Goal: Transaction & Acquisition: Purchase product/service

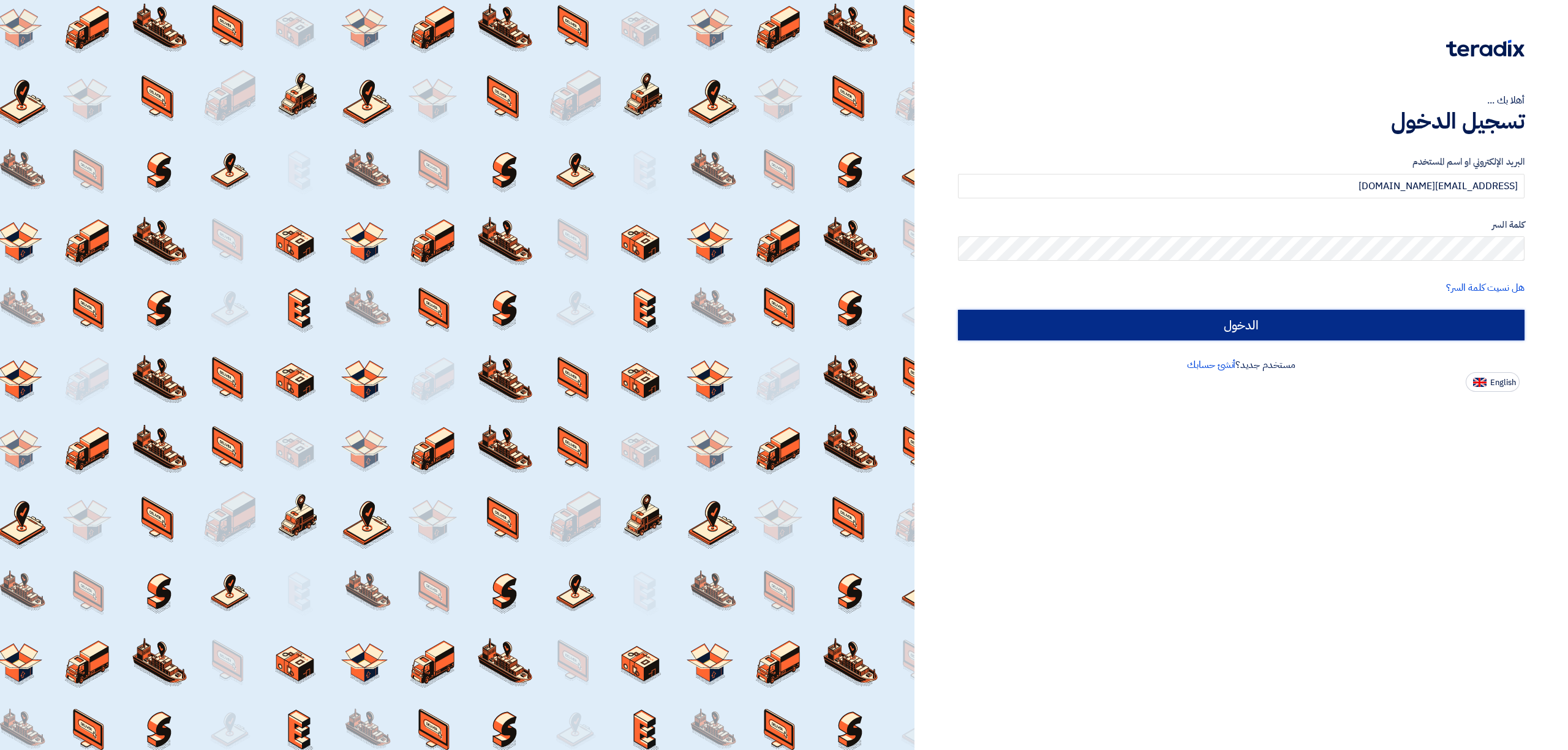
click at [1385, 328] on input "الدخول" at bounding box center [1242, 325] width 566 height 31
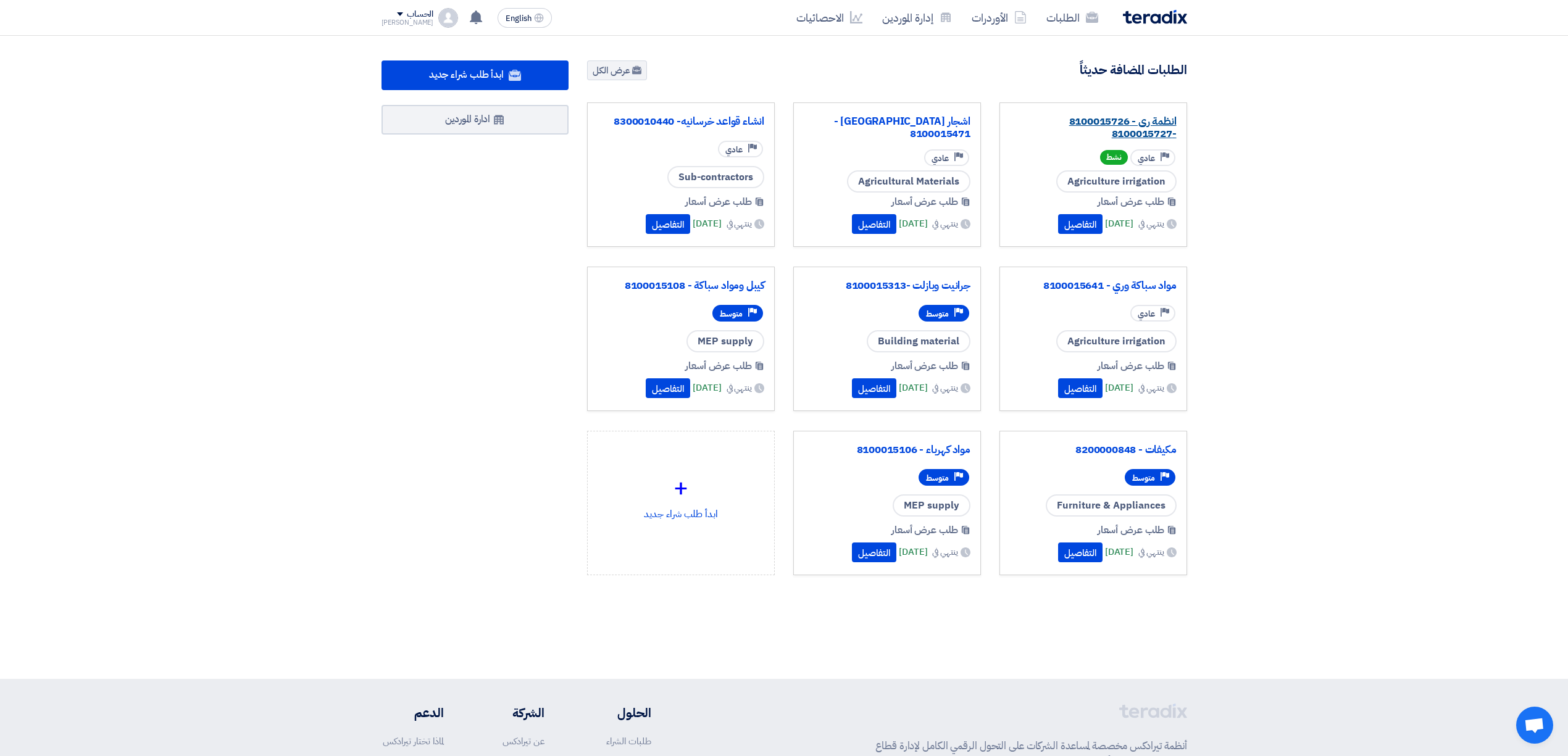
click at [1095, 128] on link "انظمة رى - 8100015726 -8100015727" at bounding box center [1093, 127] width 166 height 24
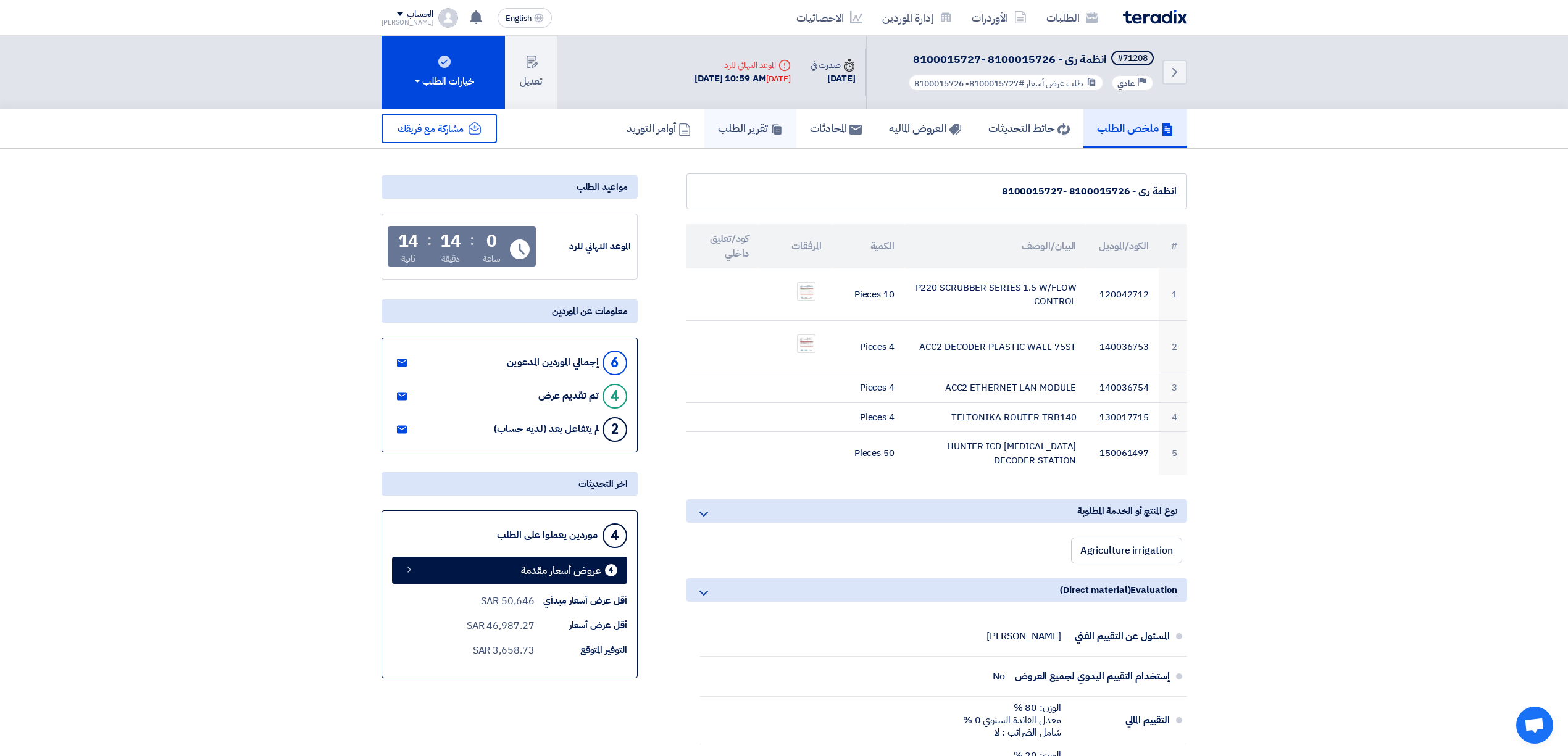
click at [729, 132] on h5 "تقرير الطلب" at bounding box center [750, 128] width 65 height 14
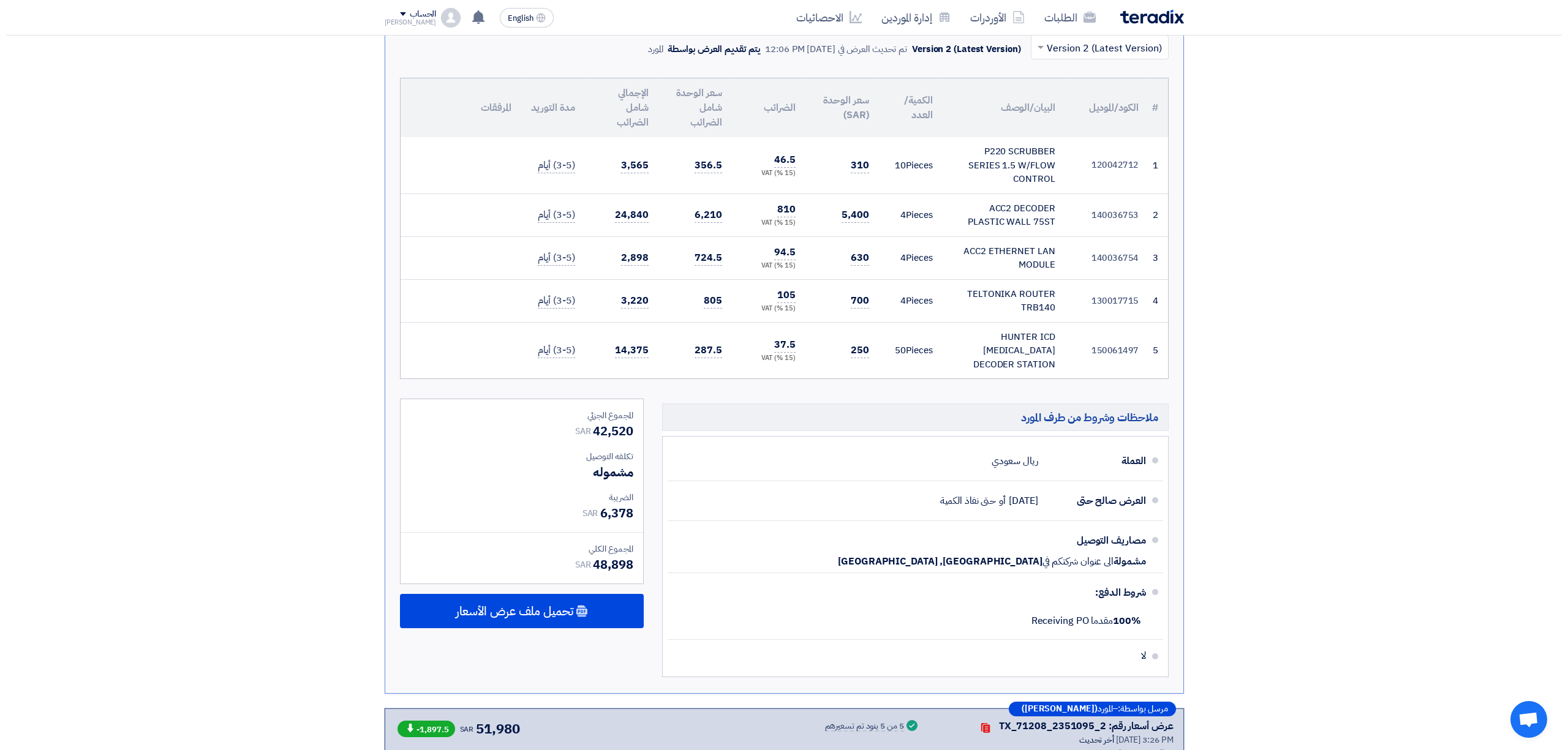
scroll to position [3437, 0]
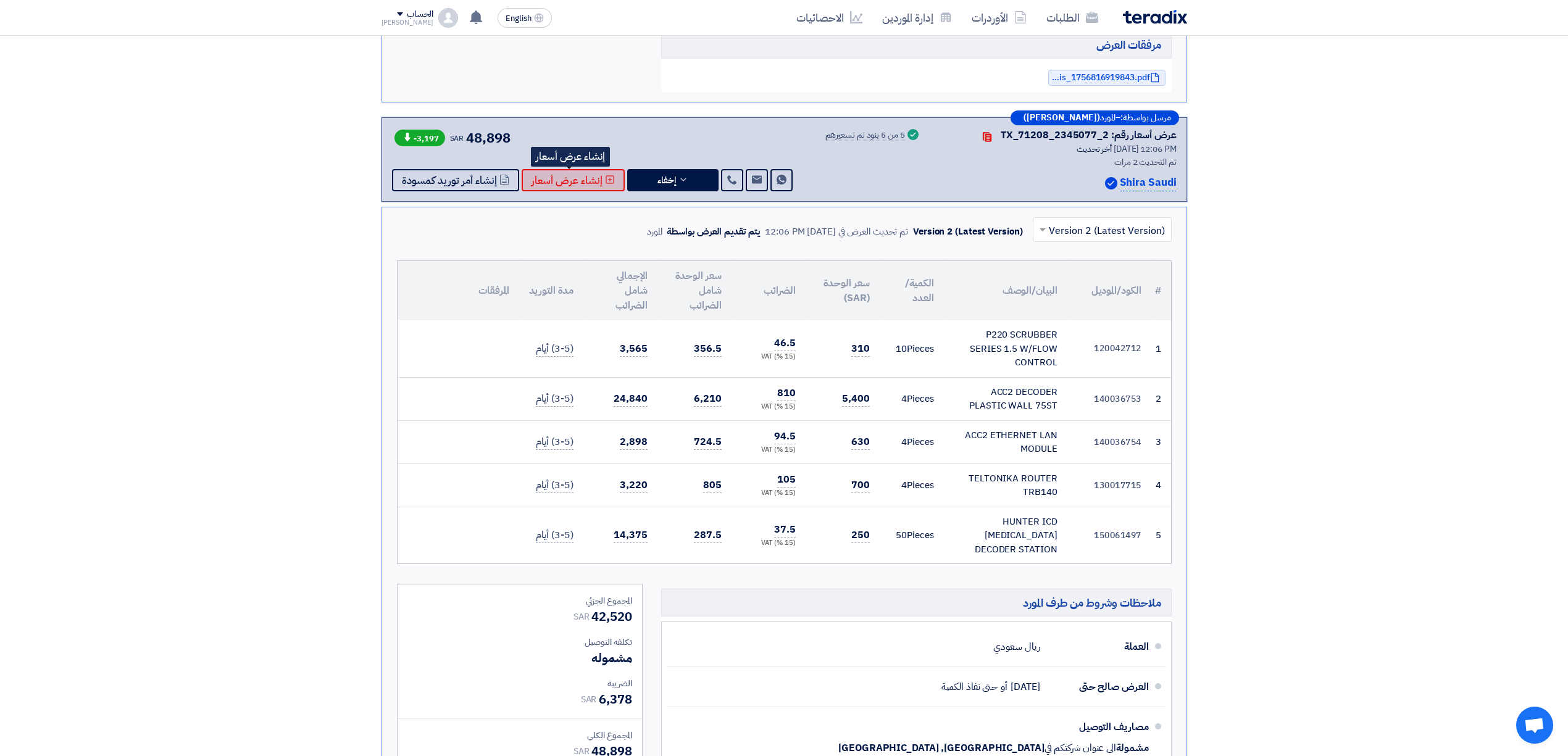
click at [583, 181] on span "إنشاء عرض أسعار" at bounding box center [567, 181] width 71 height 9
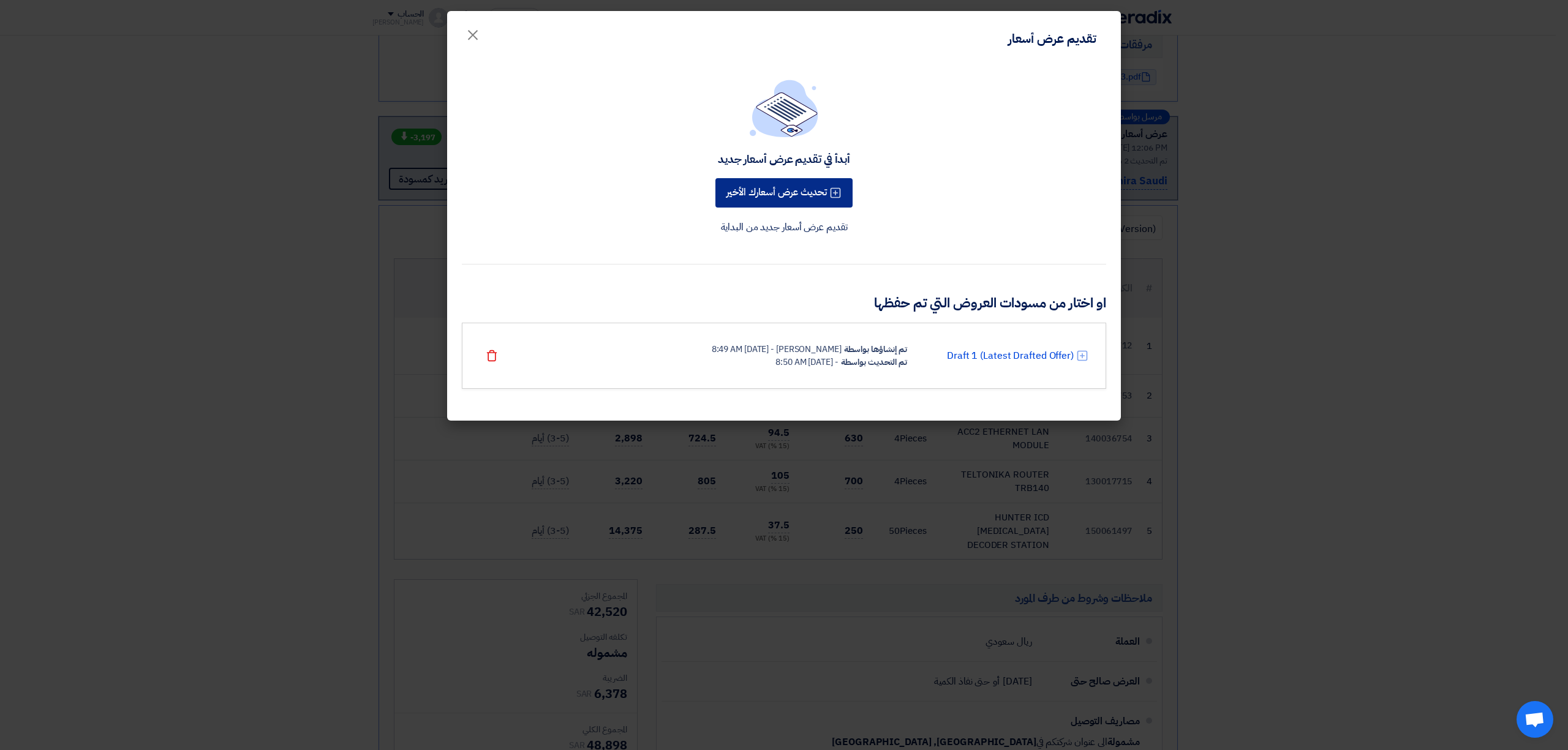
click at [812, 197] on button "تحديث عرض أسعارك الأخير" at bounding box center [783, 193] width 137 height 30
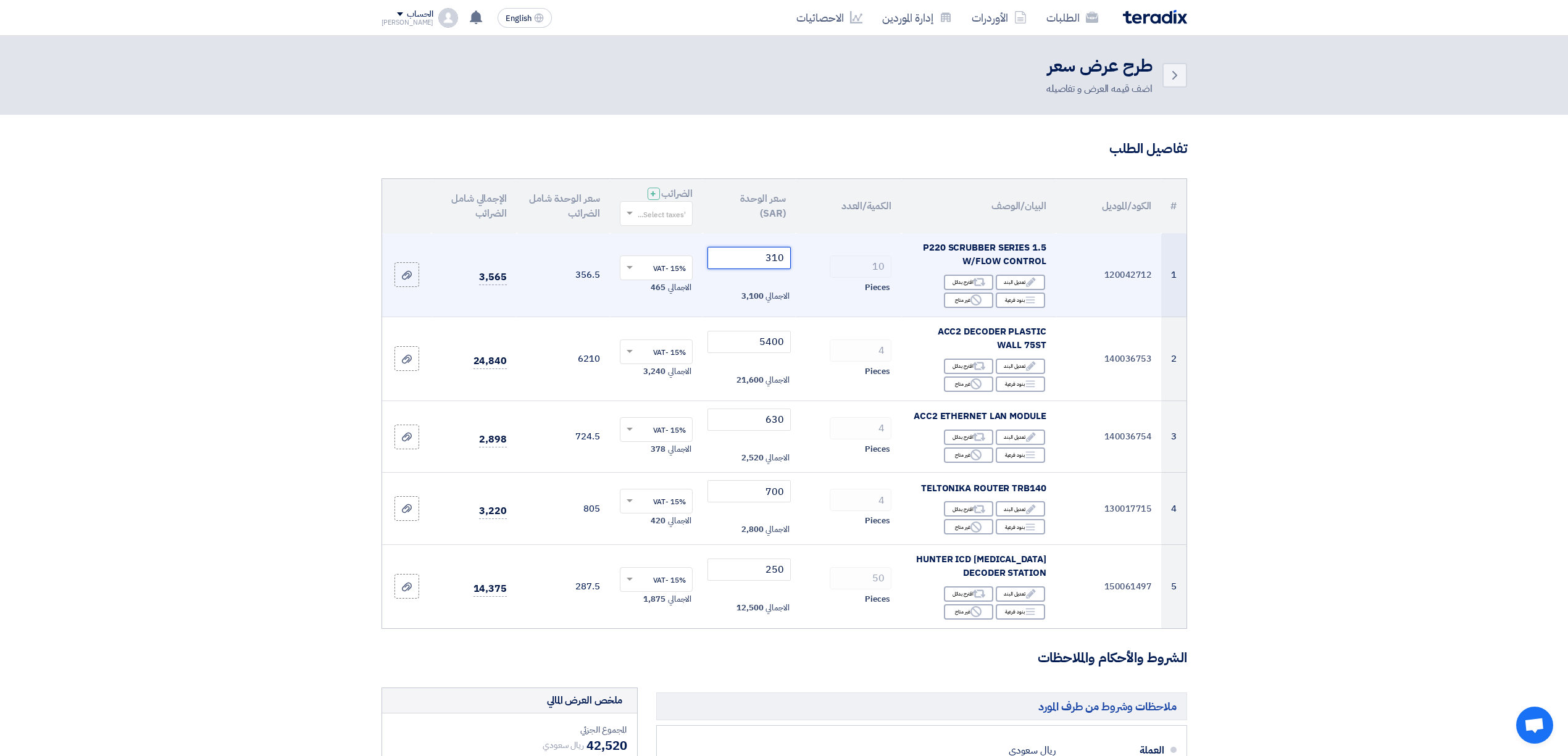
click at [873, 263] on tr "1 120042712 P220 SCRUBBER SERIES 1.5 W/FLOW CONTROL Edit تعديل البند Alternativ…" at bounding box center [784, 275] width 804 height 84
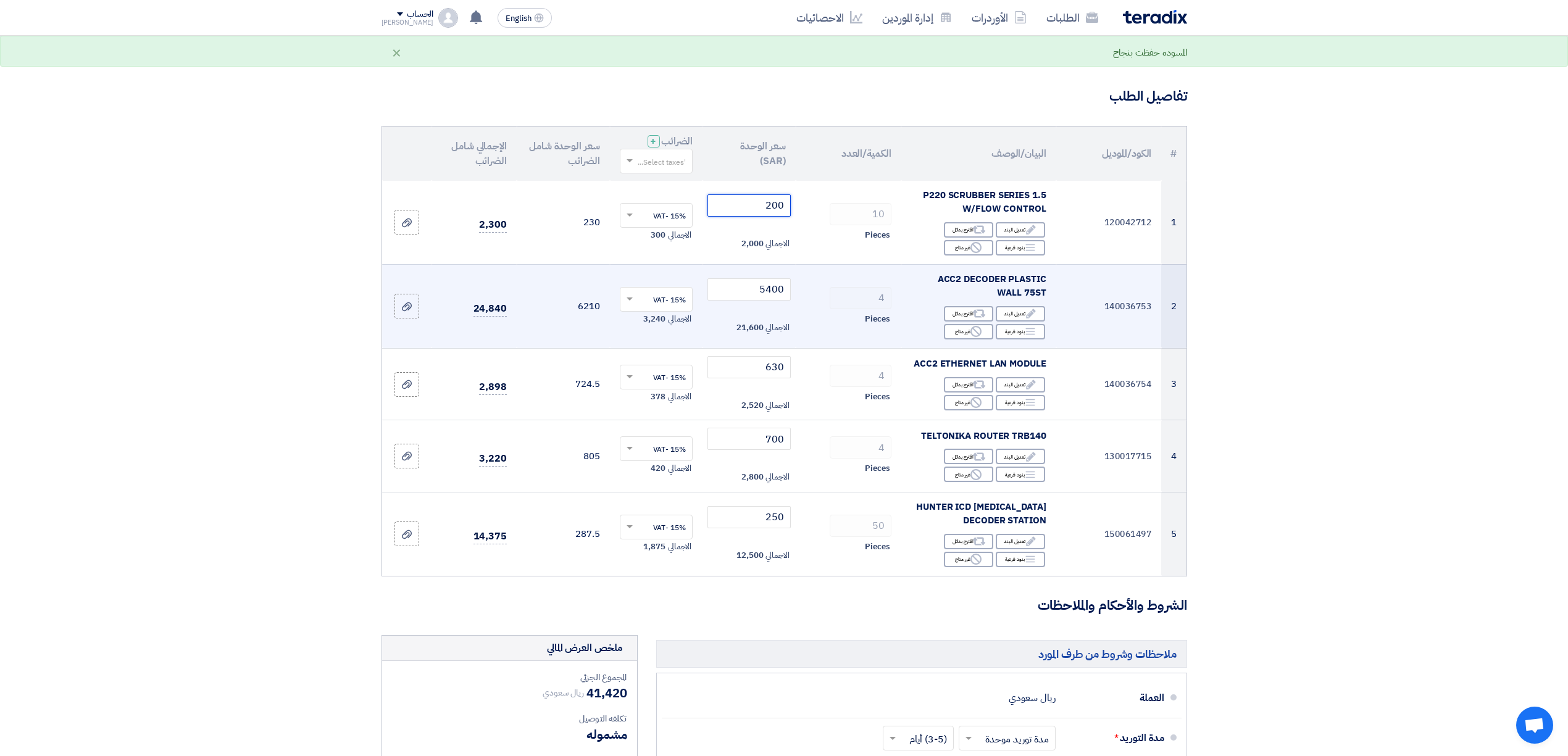
scroll to position [82, 0]
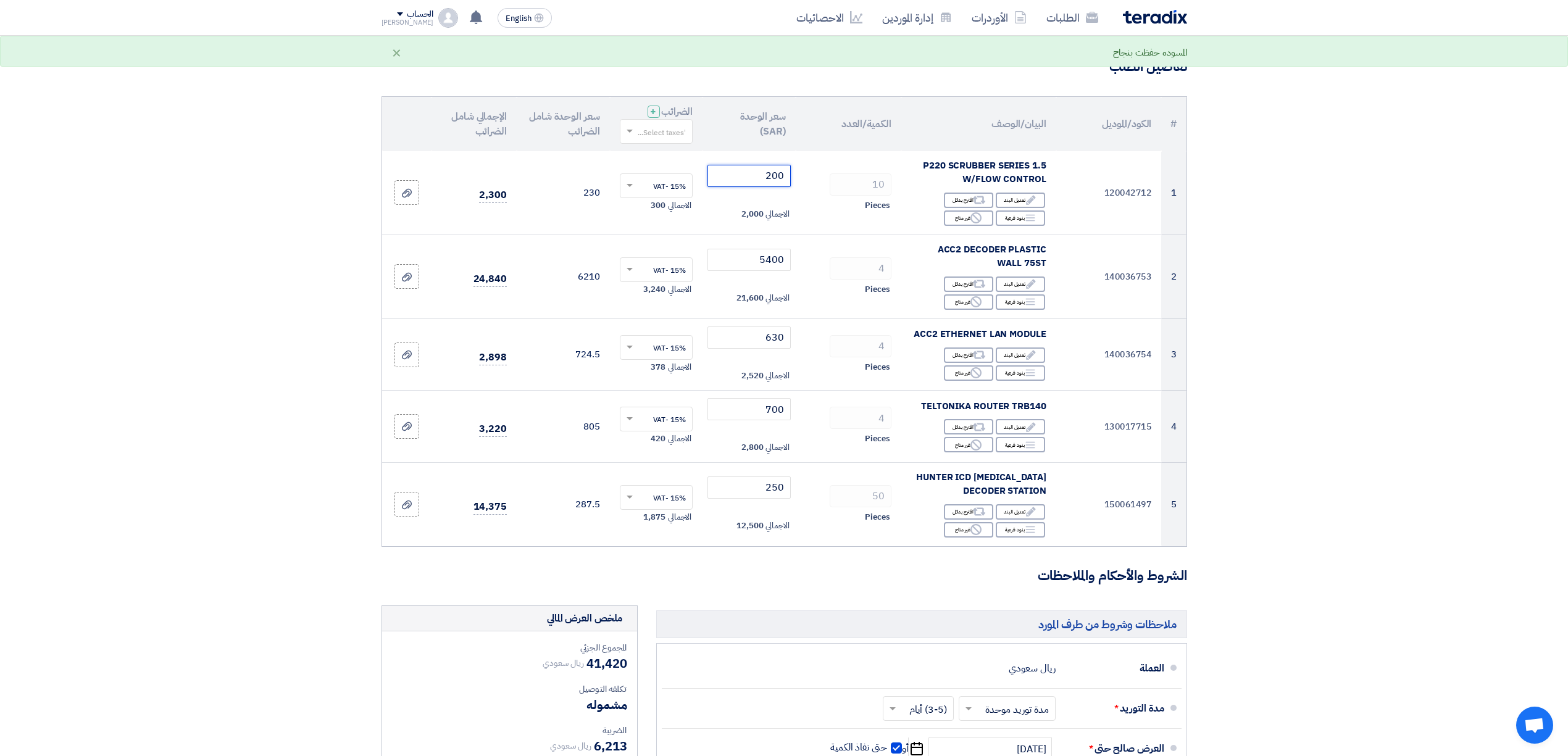
type input "200"
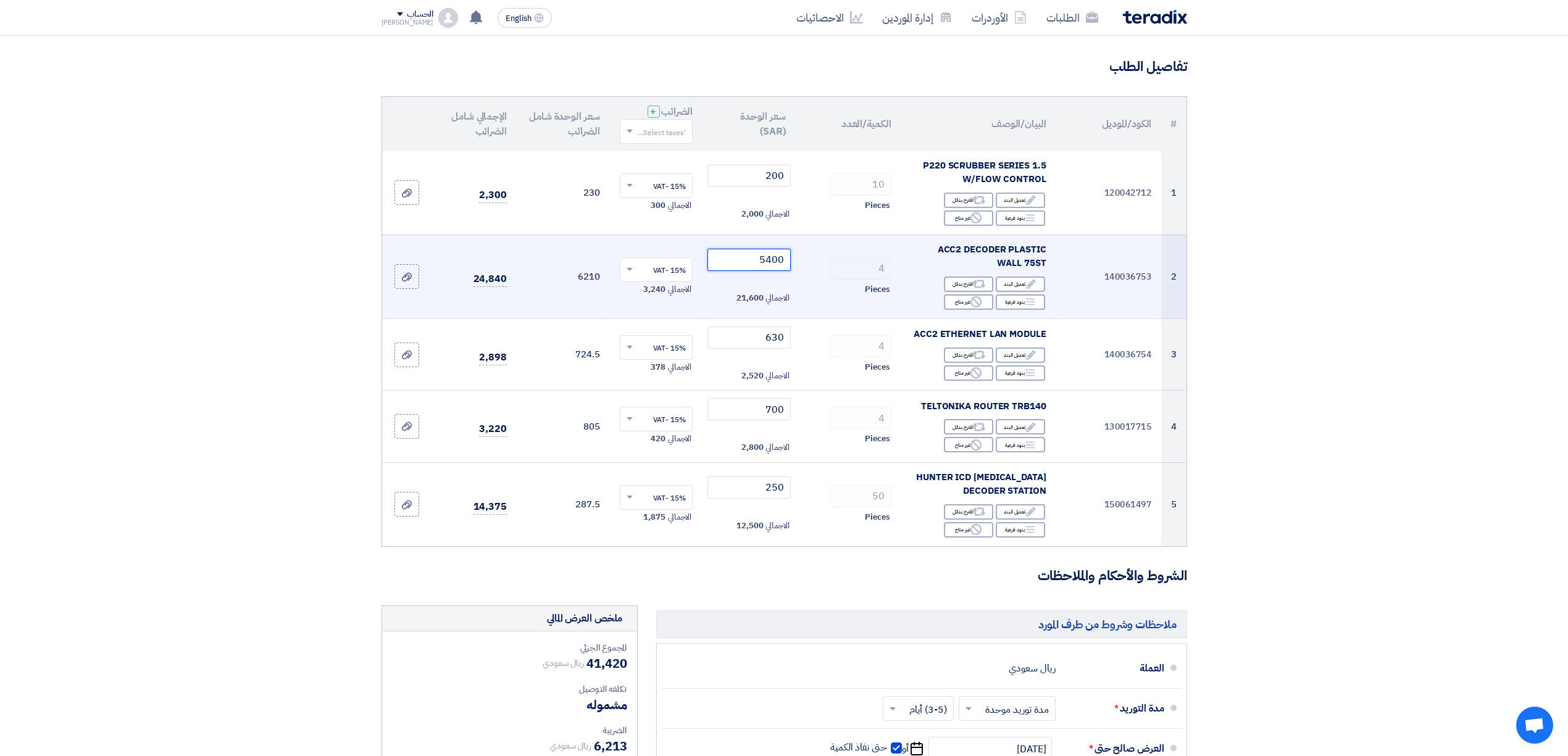
drag, startPoint x: 755, startPoint y: 257, endPoint x: 853, endPoint y: 251, distance: 98.2
click at [853, 251] on tr "2 140036753 ACC2 DECODER PLASTIC WALL 75ST Edit تعديل البند Alternative اقترح ب…" at bounding box center [784, 277] width 804 height 84
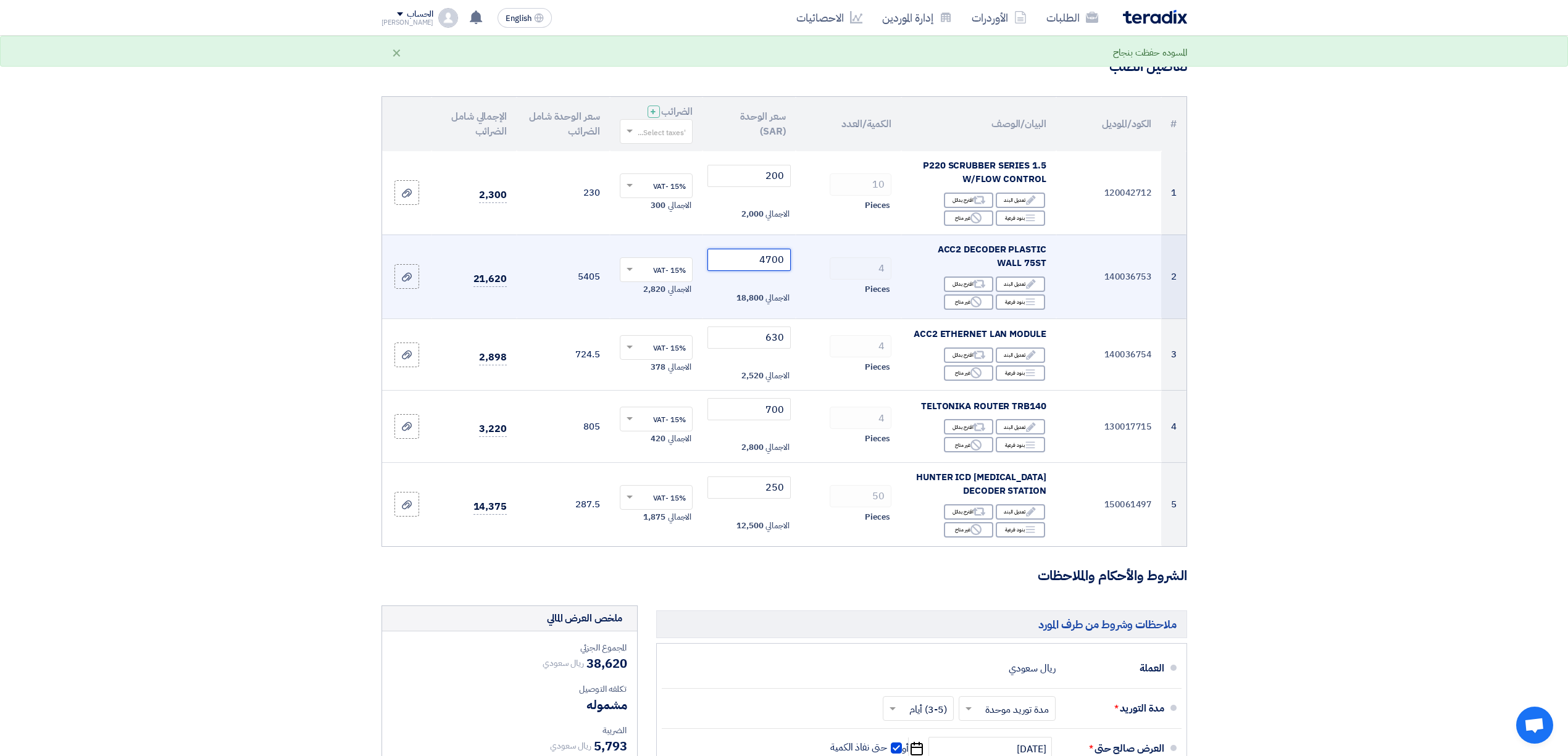
drag, startPoint x: 757, startPoint y: 260, endPoint x: 801, endPoint y: 255, distance: 44.3
click at [801, 255] on tr "2 140036753 ACC2 DECODER PLASTIC WALL 75ST Edit تعديل البند Alternative اقترح ب…" at bounding box center [784, 277] width 804 height 84
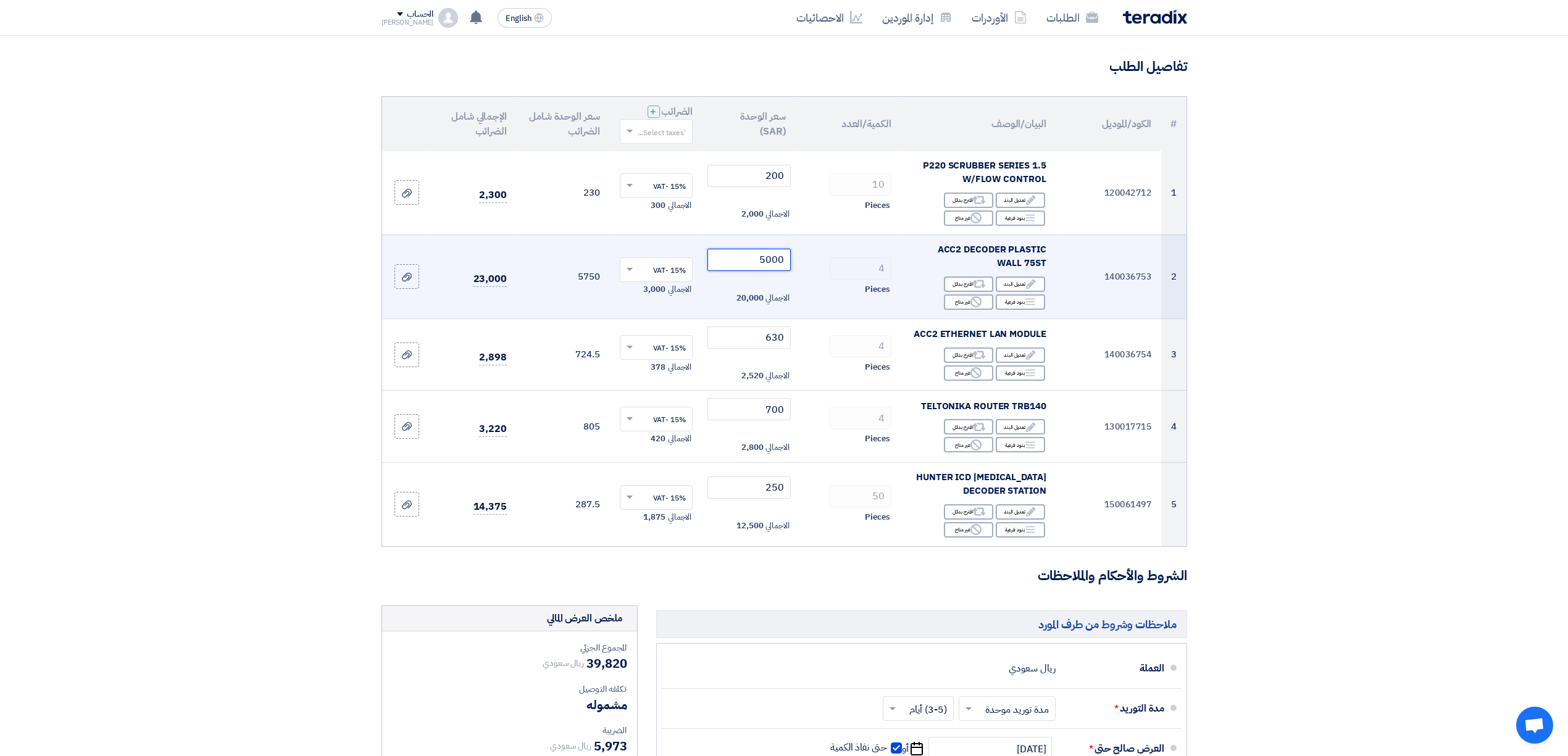
click at [836, 258] on tr "2 140036753 ACC2 DECODER PLASTIC WALL 75ST Edit تعديل البند Alternative اقترح ب…" at bounding box center [784, 277] width 804 height 84
click at [769, 257] on input "5200" at bounding box center [749, 260] width 84 height 22
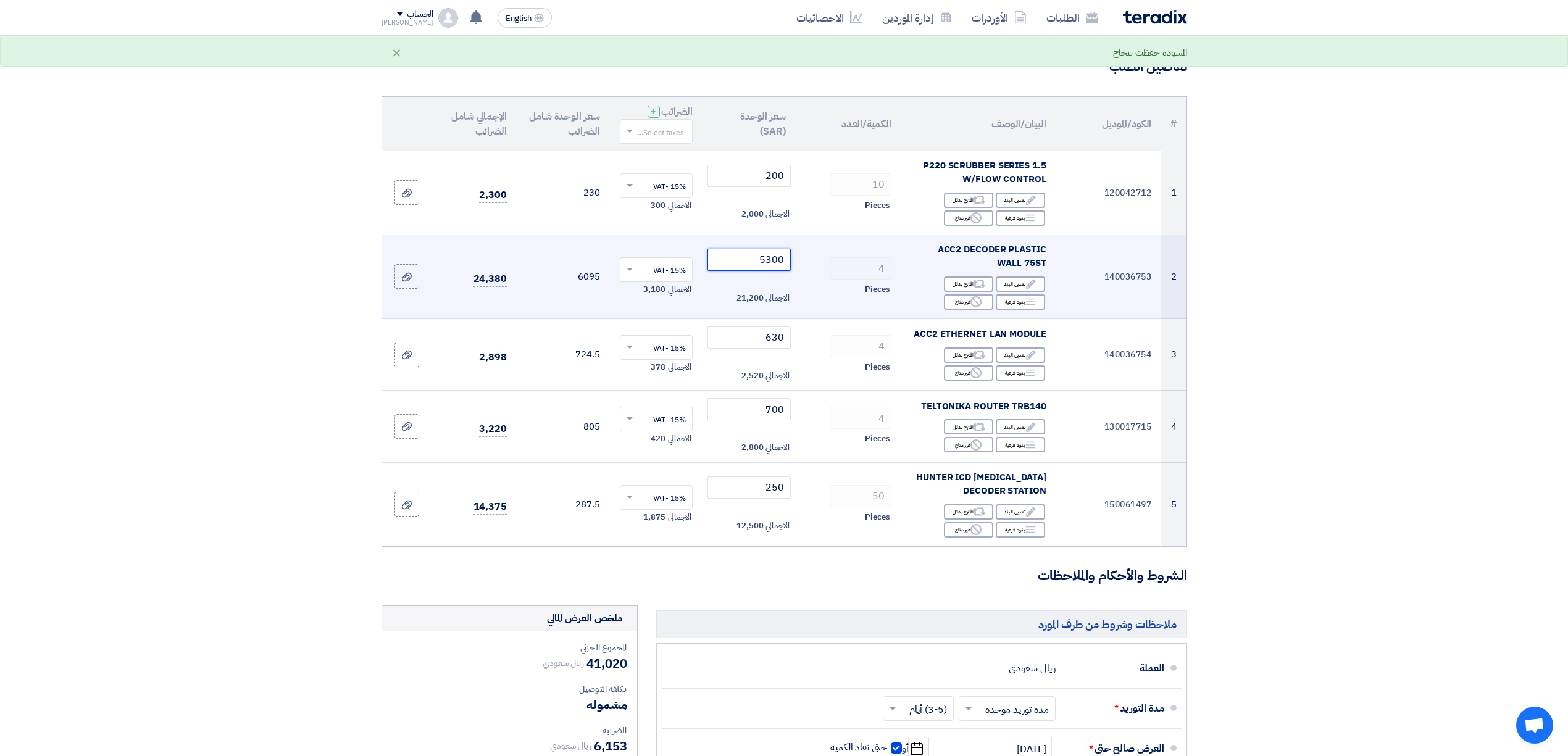
drag, startPoint x: 766, startPoint y: 265, endPoint x: 784, endPoint y: 263, distance: 18.1
click at [784, 263] on input "5300" at bounding box center [749, 260] width 84 height 22
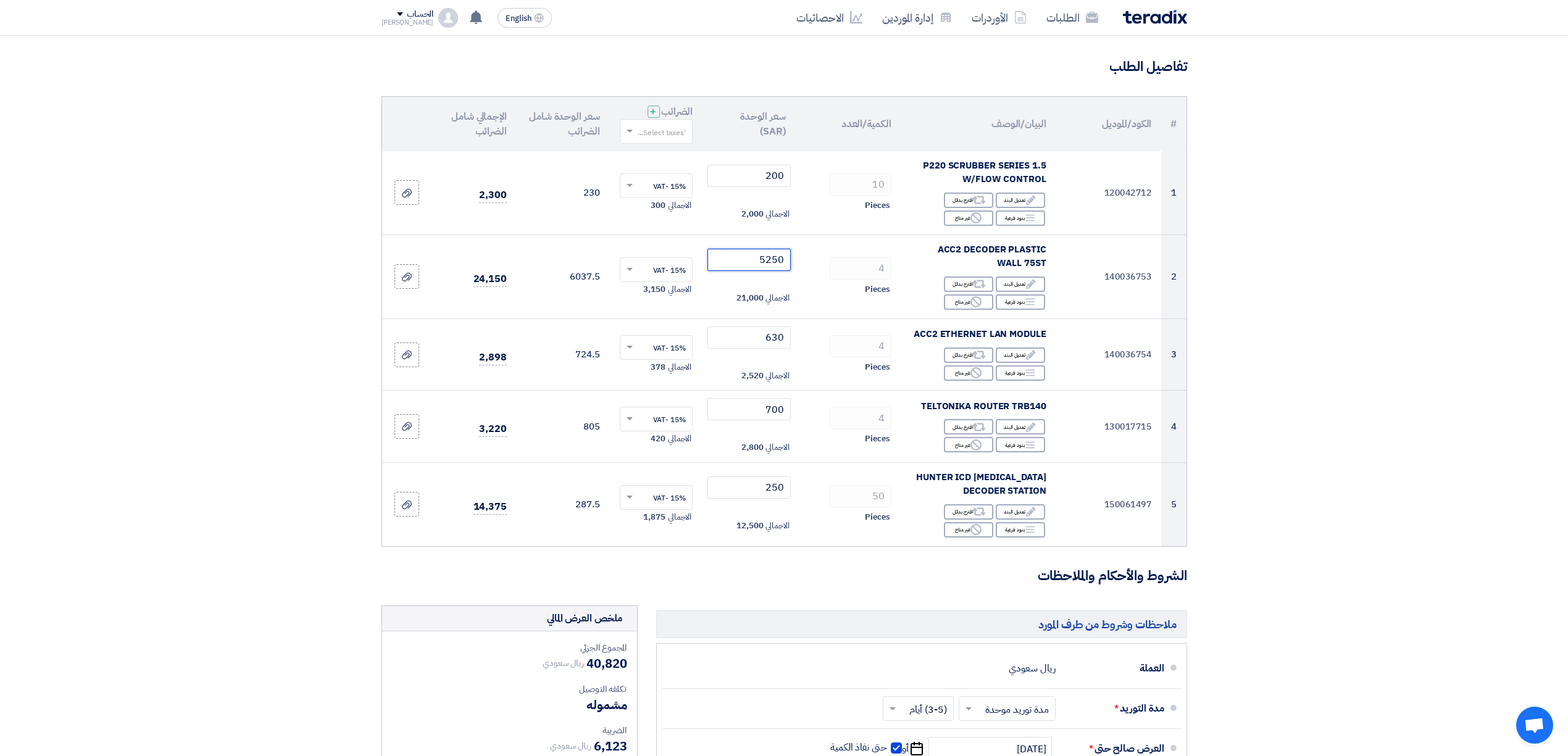
type input "5250"
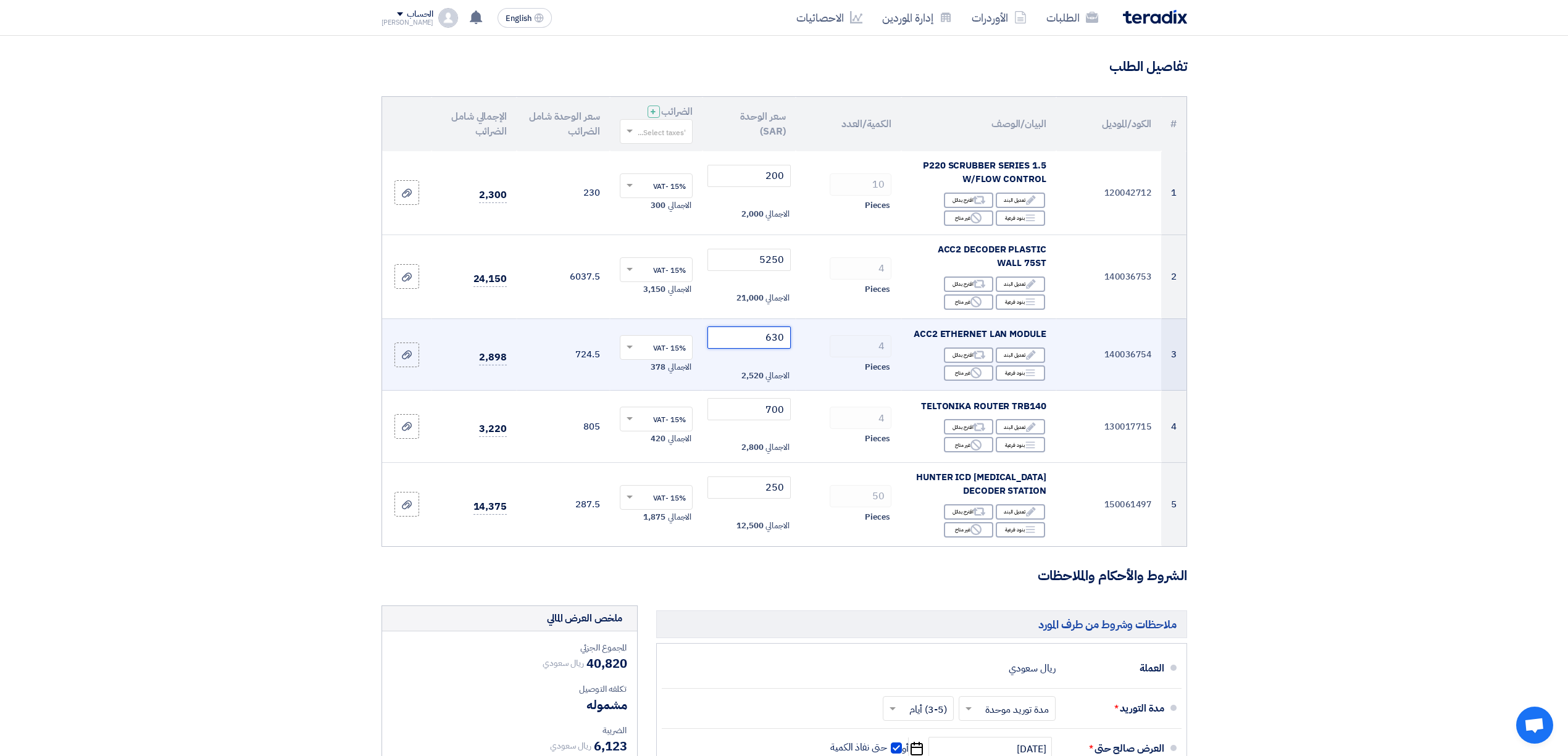
drag, startPoint x: 773, startPoint y: 339, endPoint x: 775, endPoint y: 331, distance: 8.2
click at [775, 331] on input "630" at bounding box center [749, 337] width 84 height 22
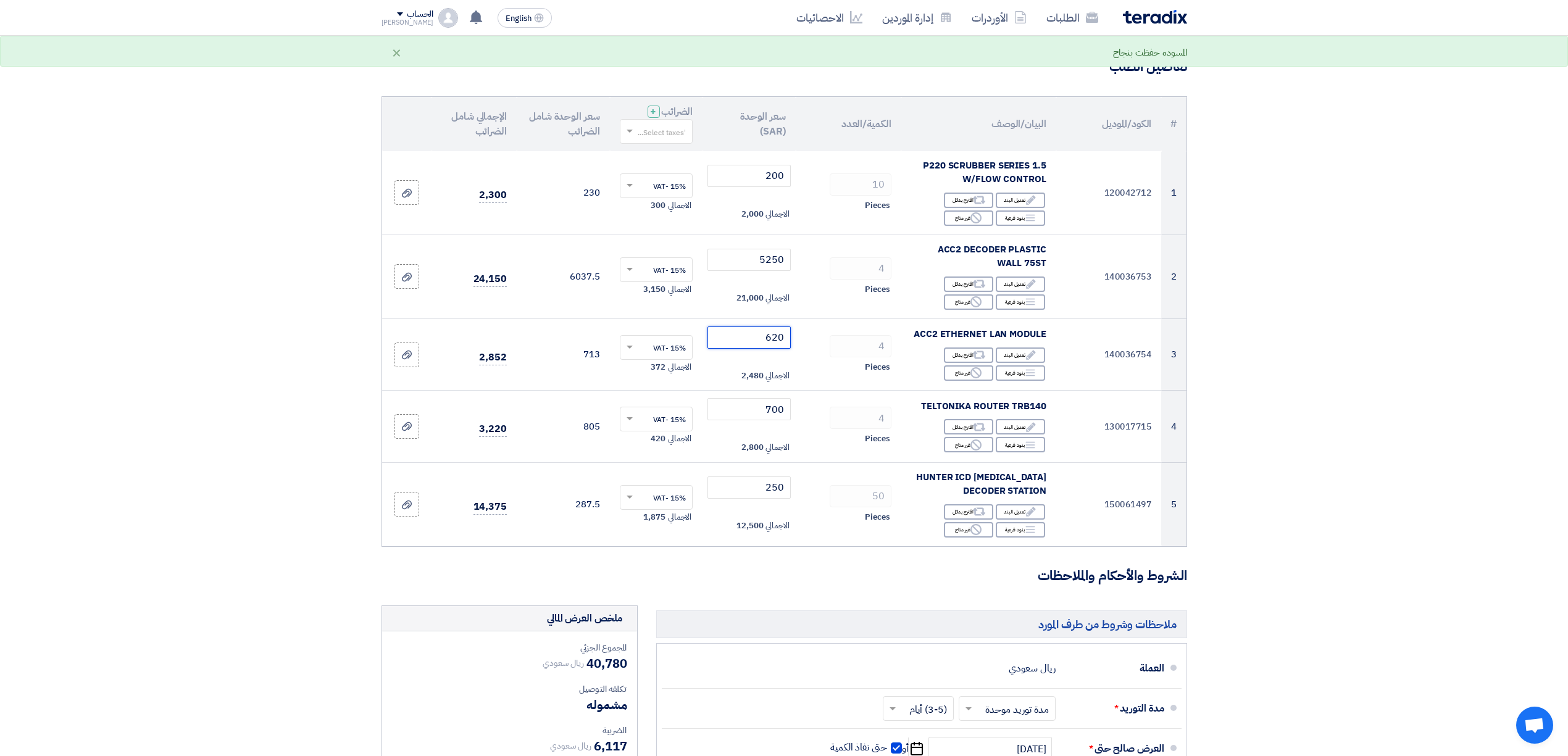
type input "620"
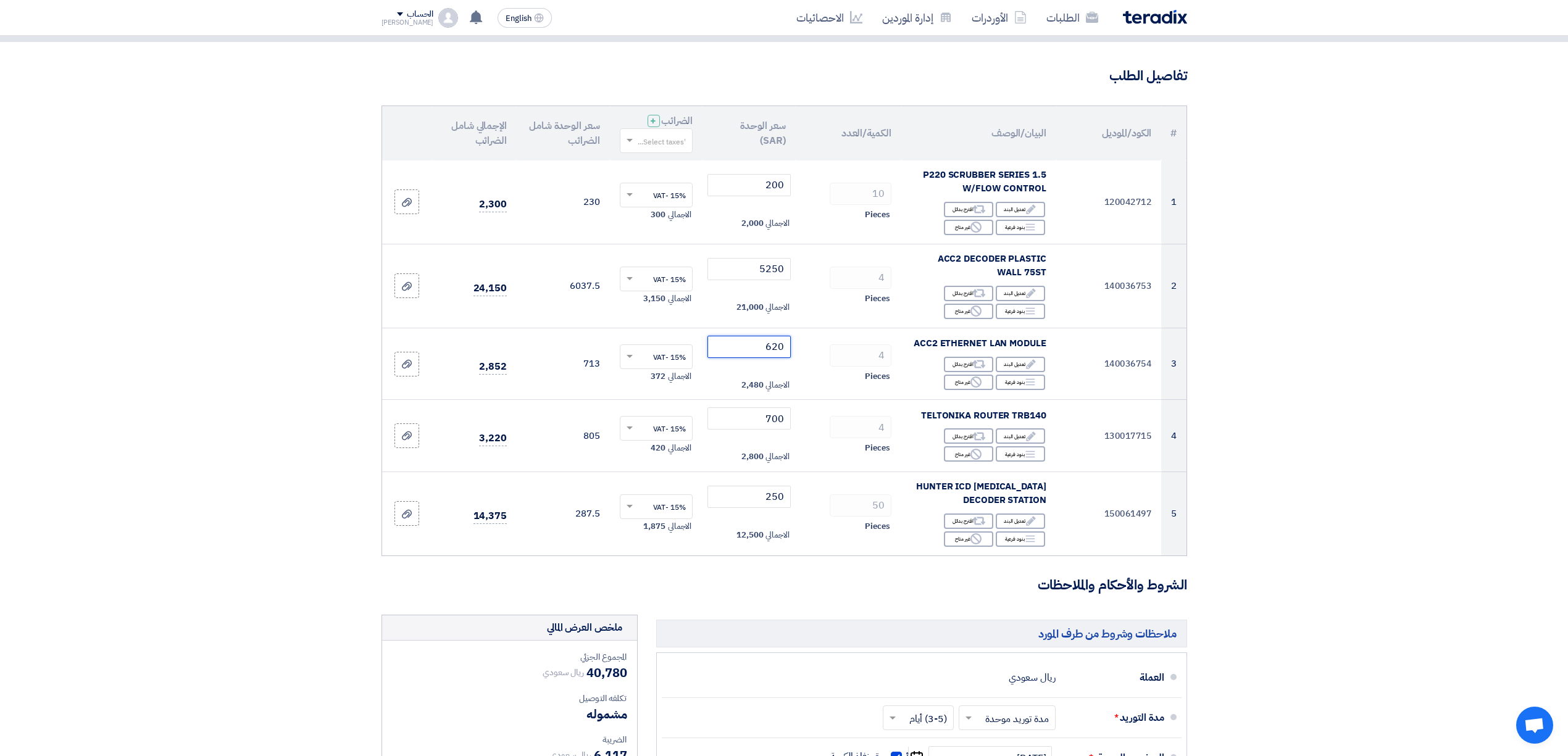
scroll to position [0, 0]
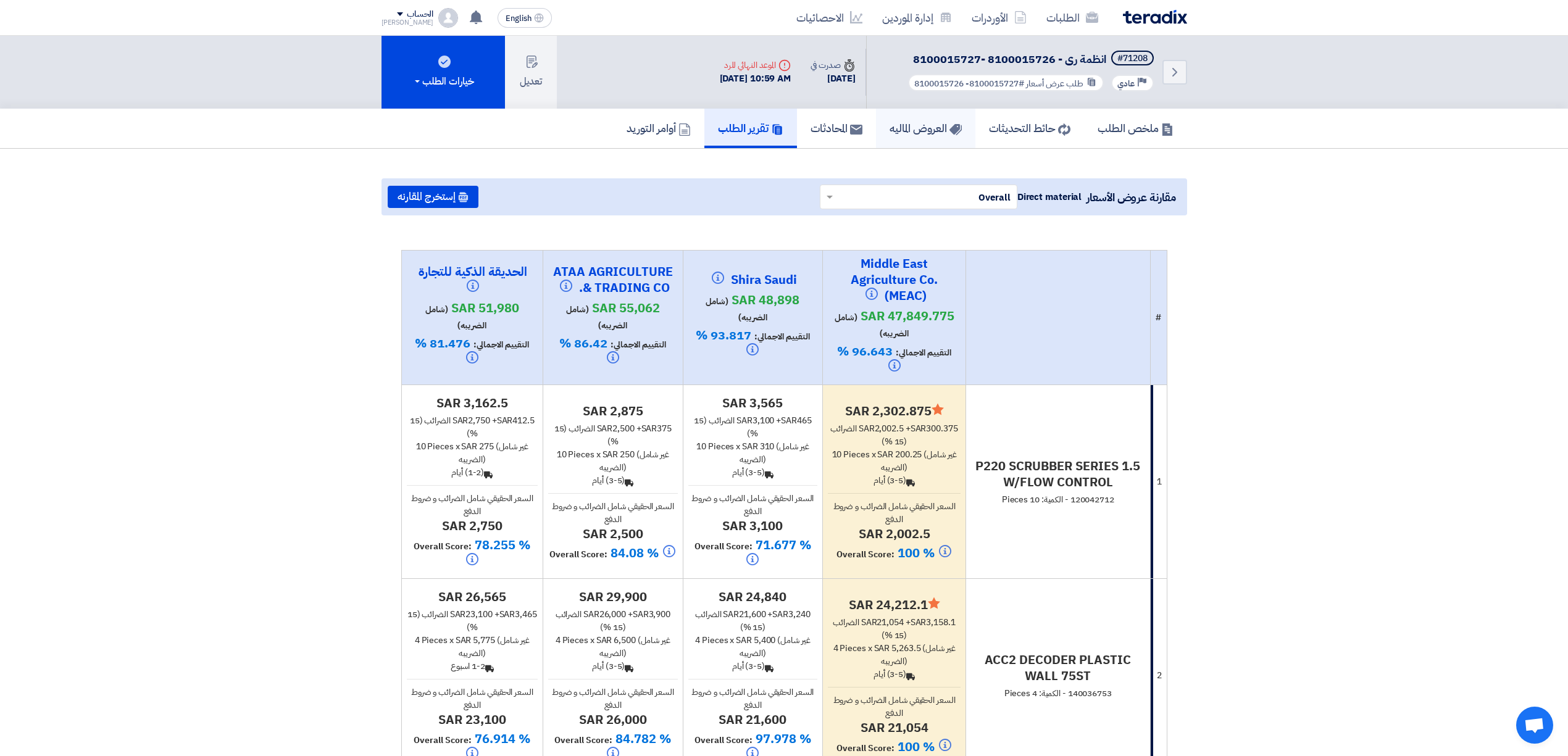
click at [925, 125] on h5 "العروض الماليه" at bounding box center [926, 128] width 73 height 14
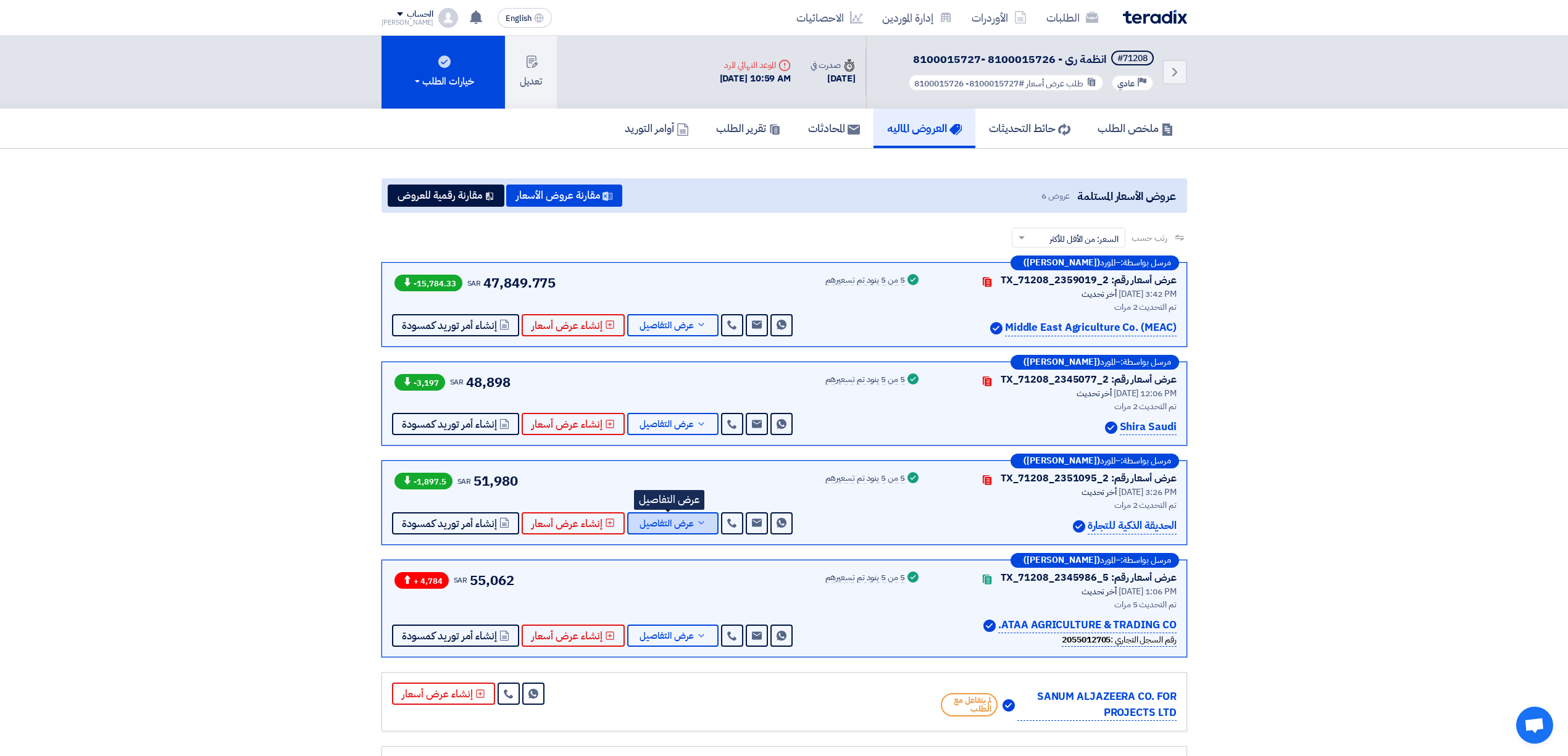
click at [660, 522] on span "عرض التفاصيل" at bounding box center [666, 523] width 54 height 9
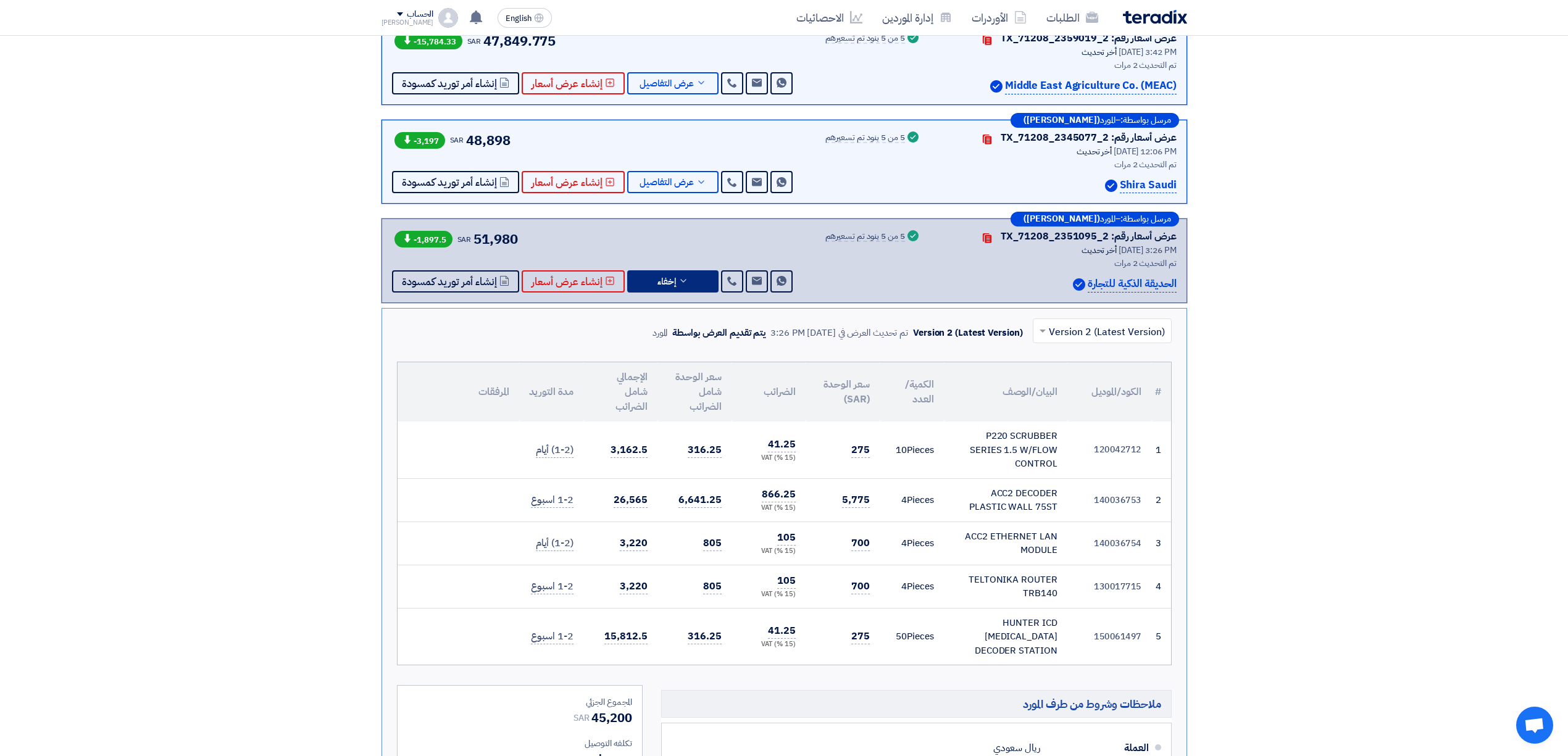
scroll to position [82, 0]
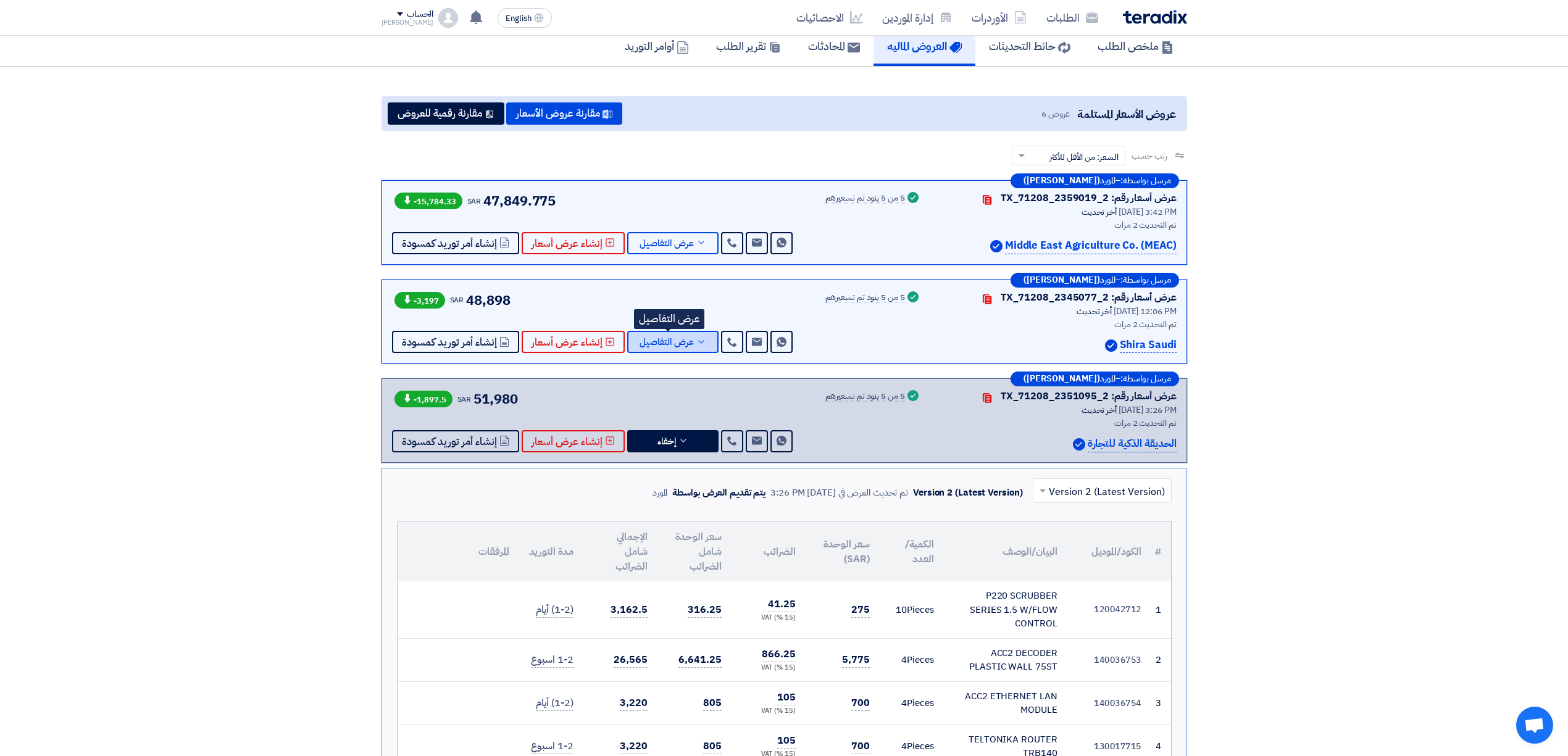
click at [667, 341] on span "عرض التفاصيل" at bounding box center [666, 342] width 54 height 9
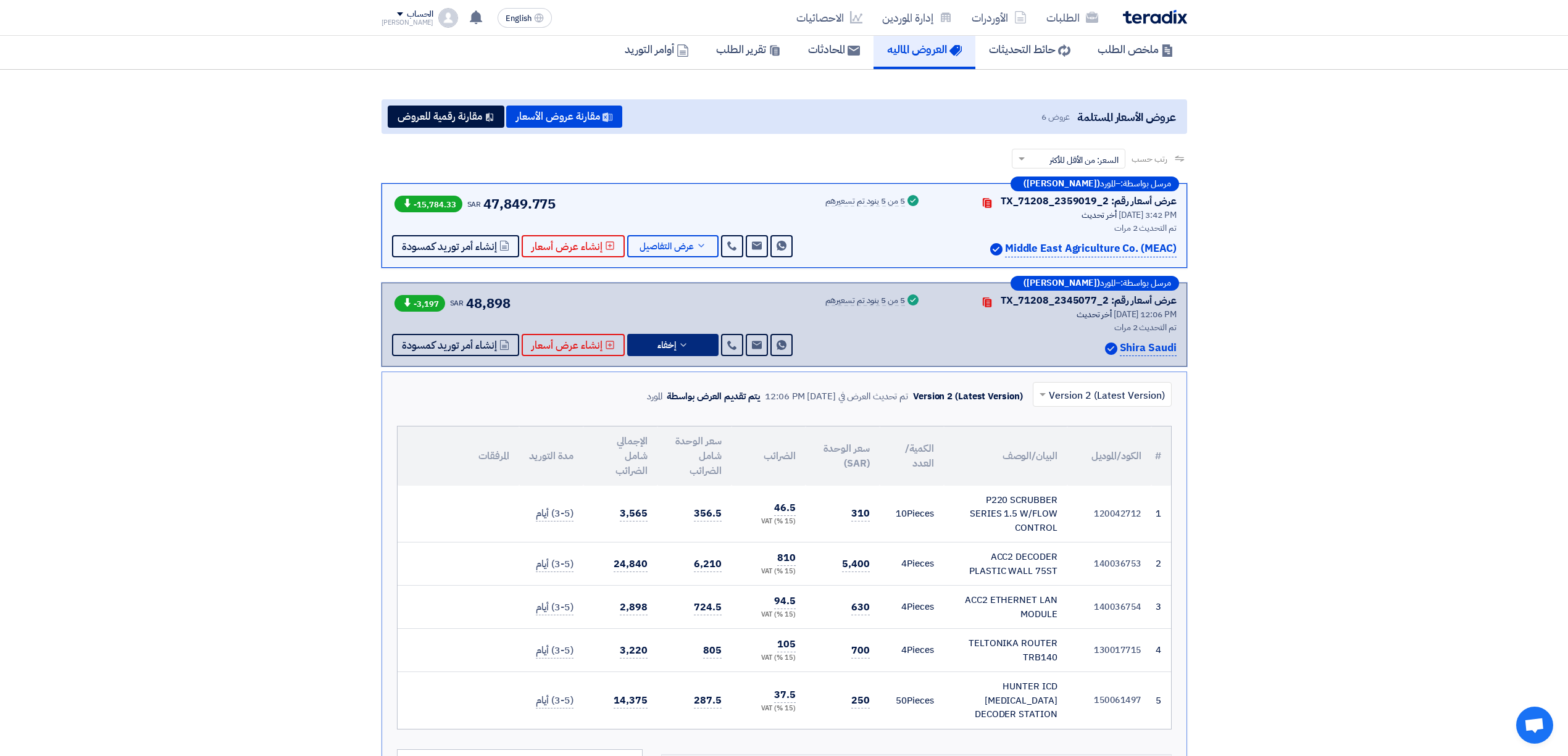
scroll to position [0, 0]
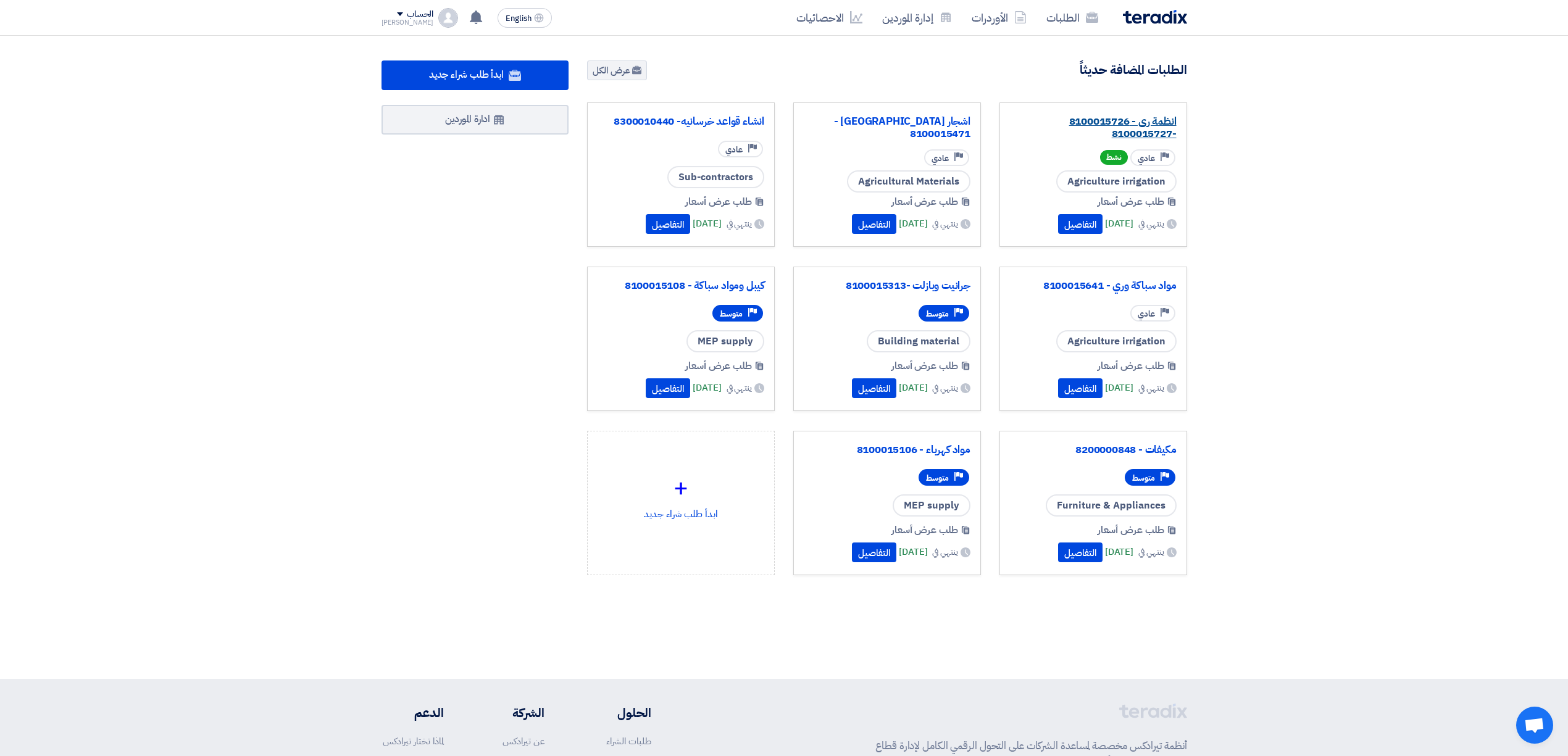
click at [1101, 132] on link "انظمة رى - 8100015726 -8100015727" at bounding box center [1093, 127] width 166 height 24
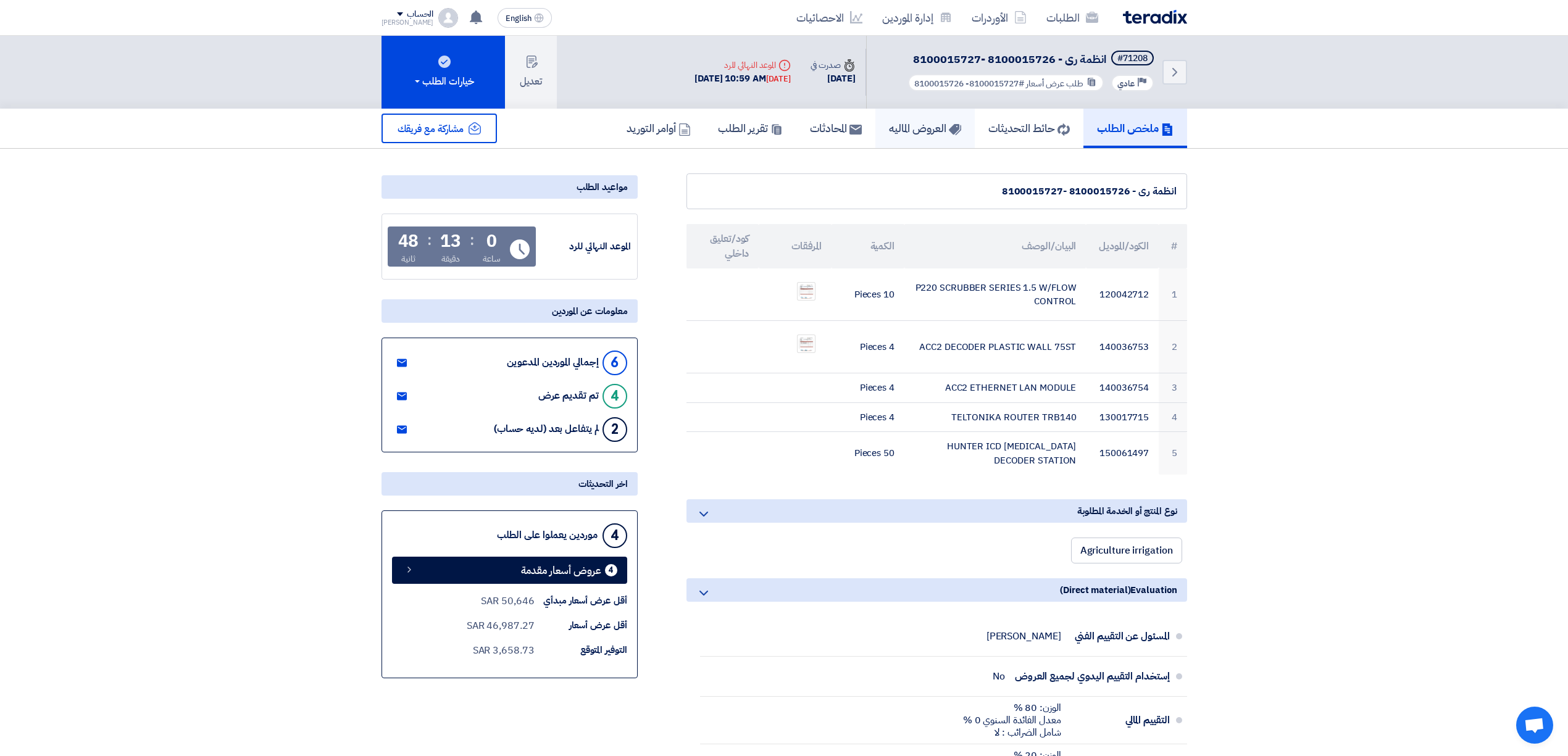
click at [903, 135] on link "العروض الماليه" at bounding box center [925, 128] width 99 height 39
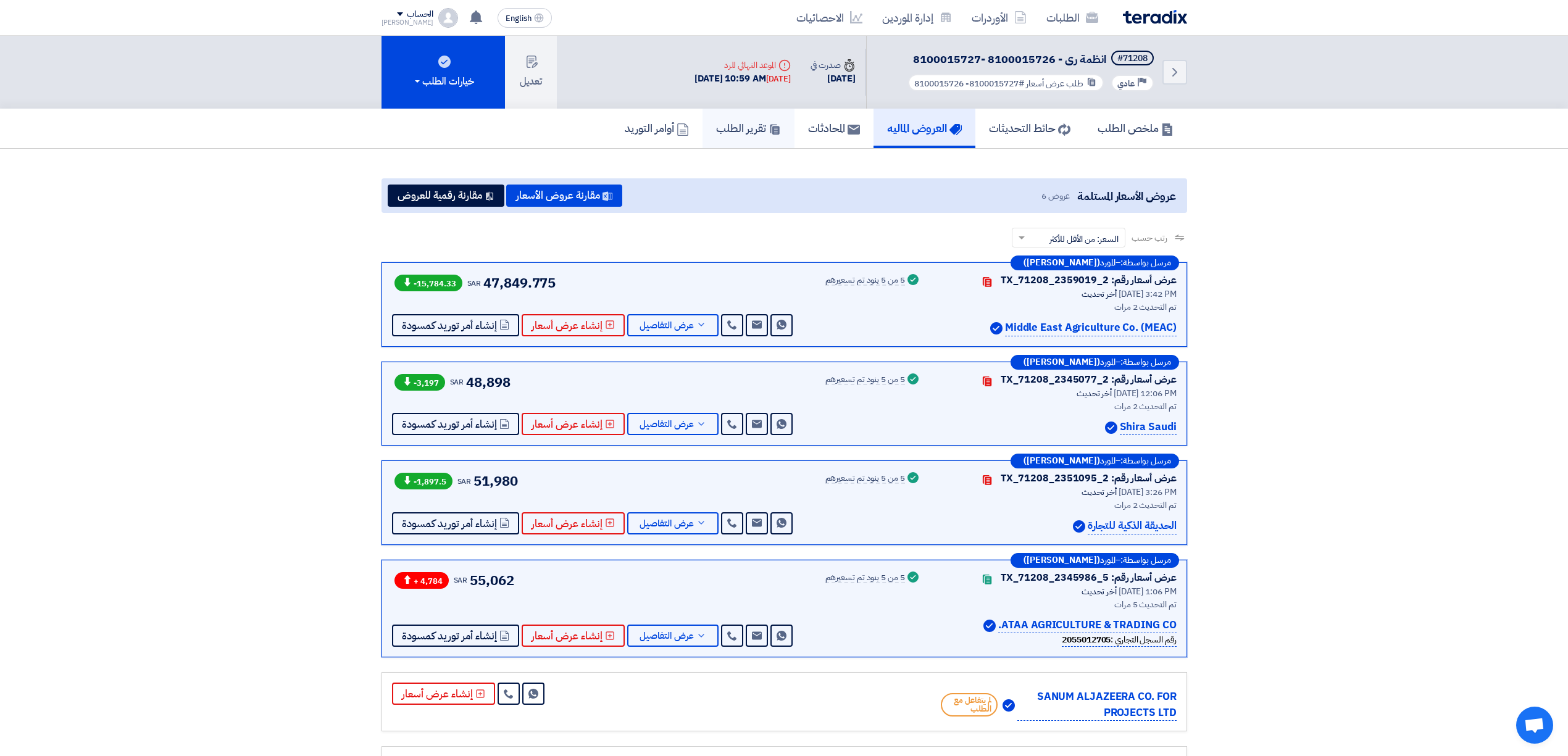
click at [729, 127] on h5 "تقرير الطلب" at bounding box center [748, 128] width 65 height 14
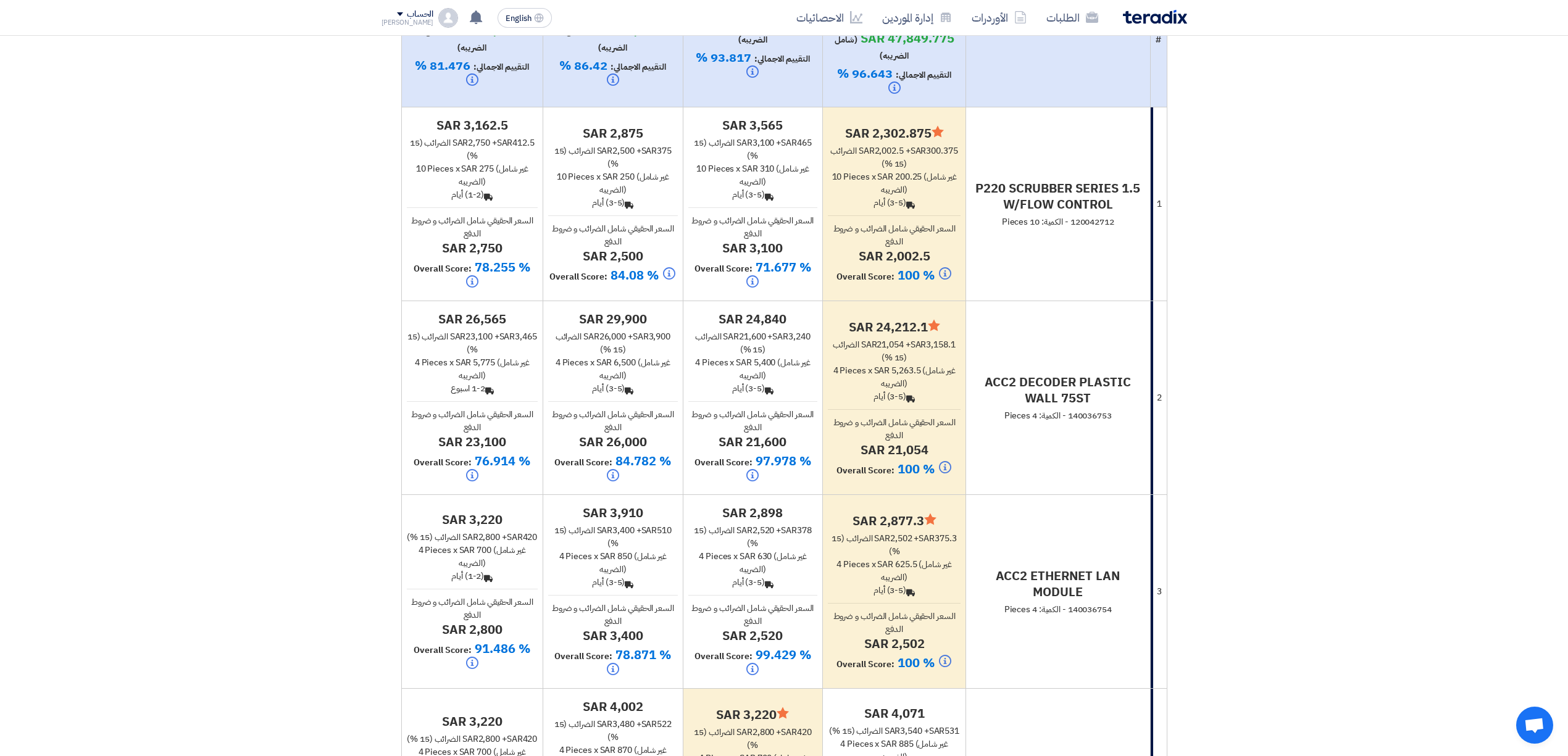
scroll to position [339, 0]
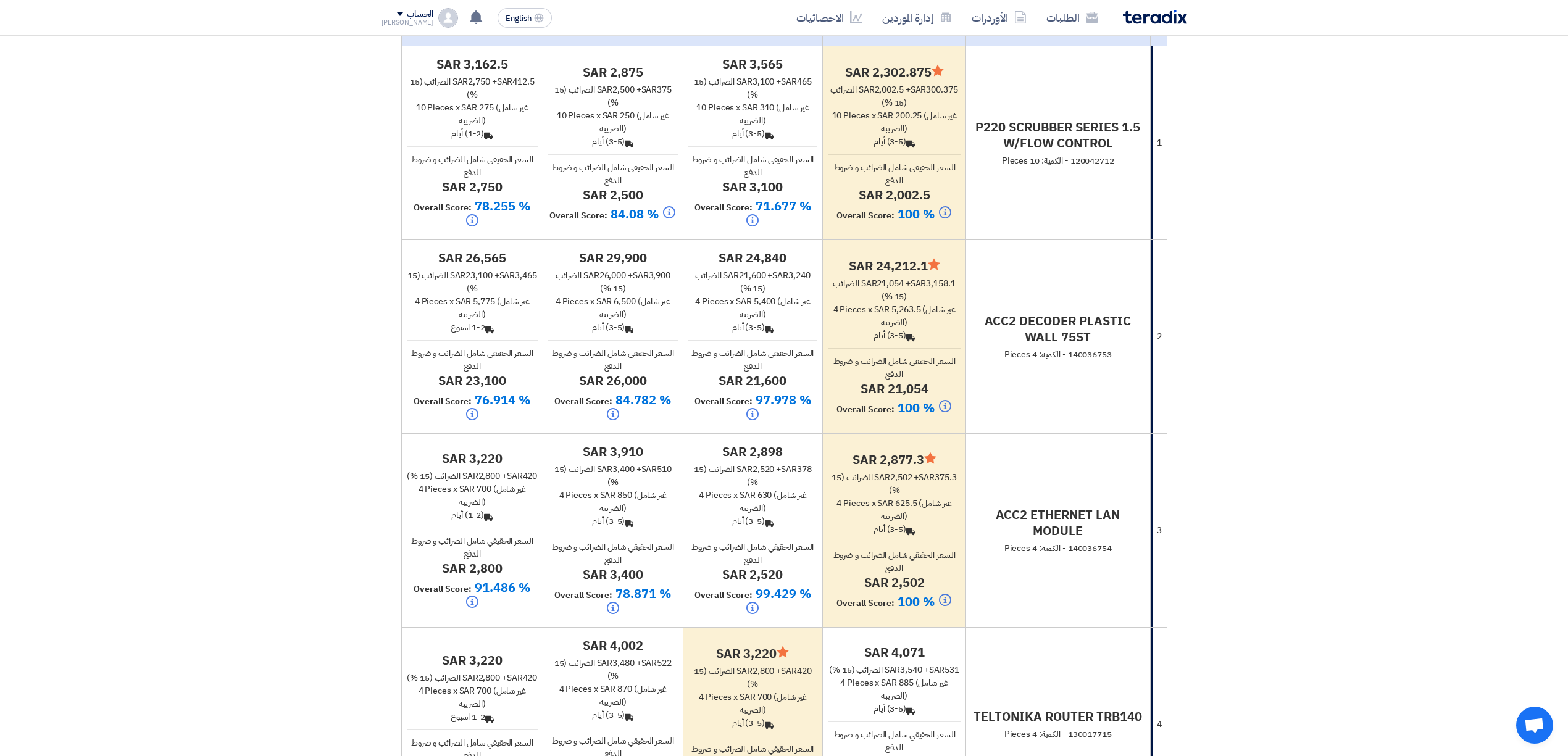
drag, startPoint x: 877, startPoint y: 266, endPoint x: 934, endPoint y: 263, distance: 57.1
click at [934, 263] on h4 "Minimize/Maximize Category sar 24,212.1" at bounding box center [894, 266] width 132 height 16
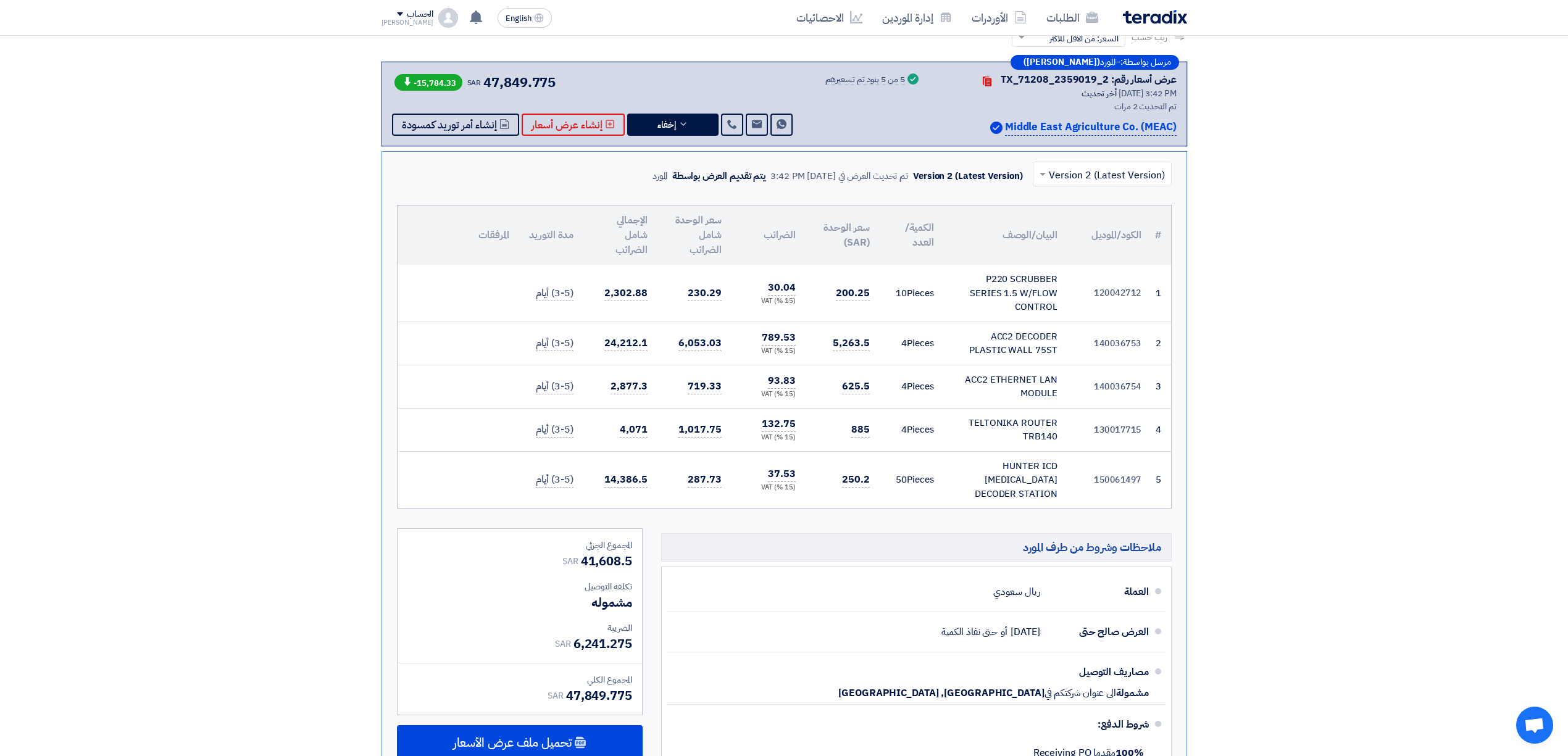
scroll to position [2725, 0]
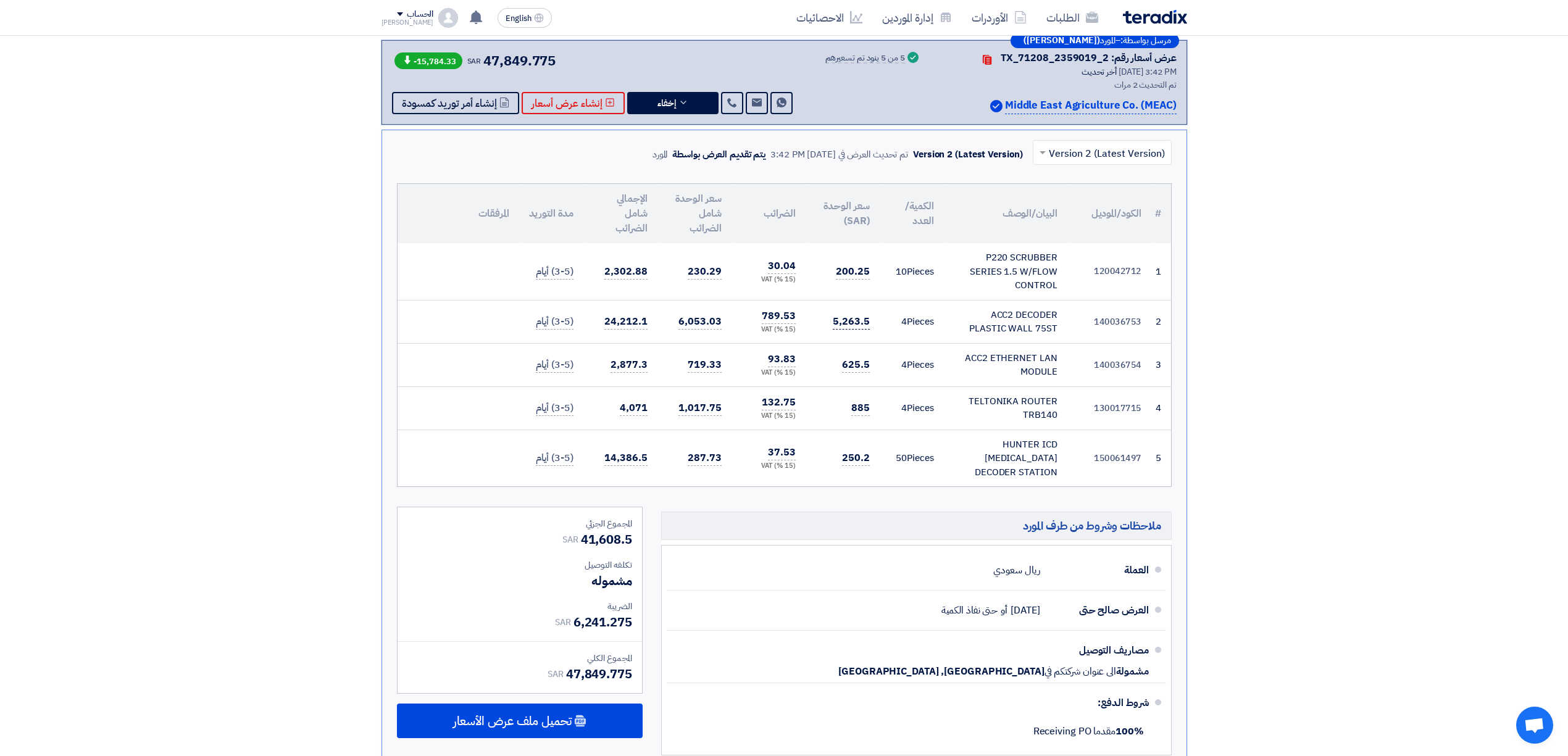
drag, startPoint x: 833, startPoint y: 334, endPoint x: 868, endPoint y: 326, distance: 35.9
click at [868, 326] on span "5,263.5" at bounding box center [851, 322] width 36 height 16
click at [848, 343] on td "5,263.5" at bounding box center [843, 322] width 74 height 43
drag, startPoint x: 844, startPoint y: 373, endPoint x: 874, endPoint y: 366, distance: 30.8
click at [874, 366] on td "625.5" at bounding box center [843, 364] width 74 height 43
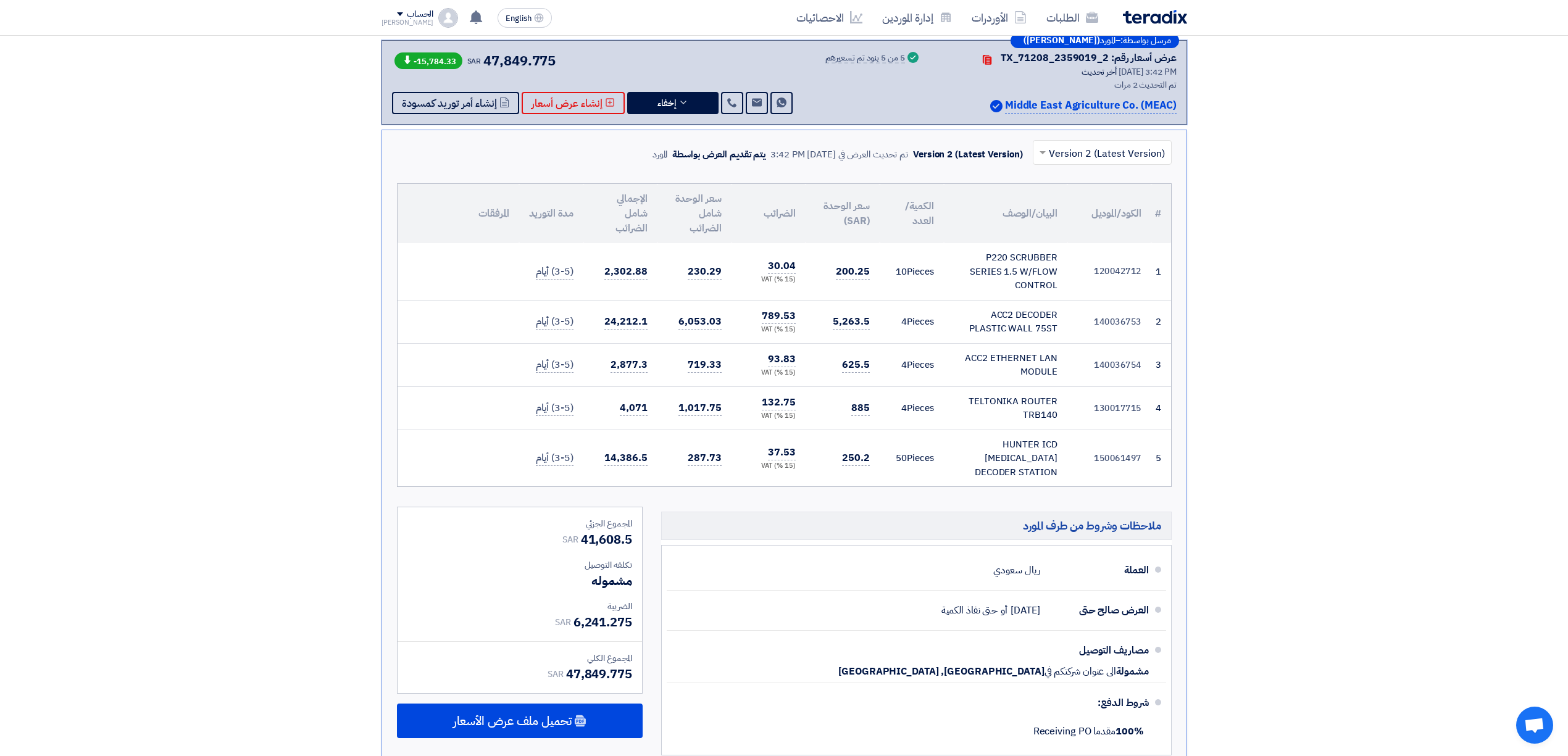
click at [884, 363] on td "4 Pieces" at bounding box center [911, 364] width 64 height 43
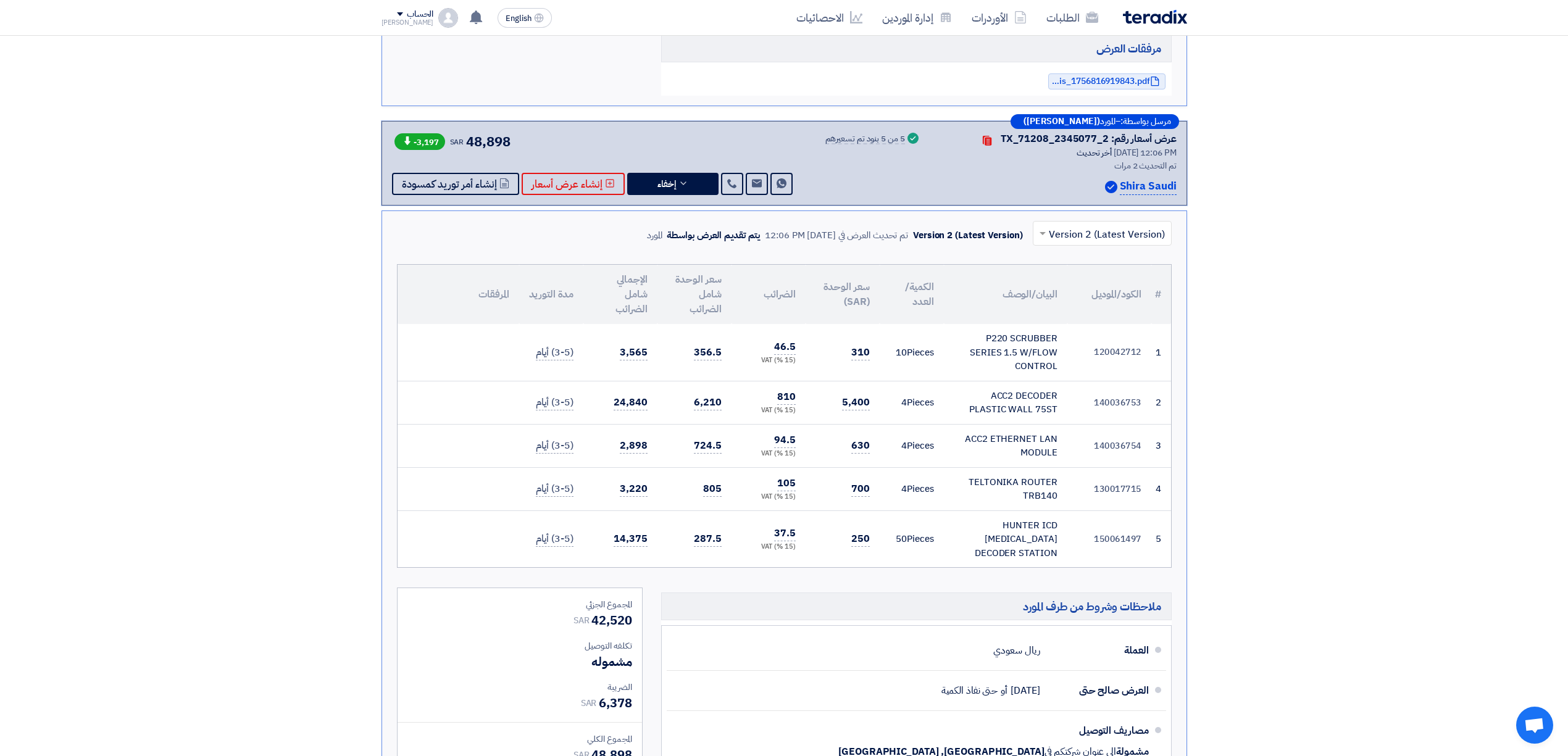
scroll to position [3466, 0]
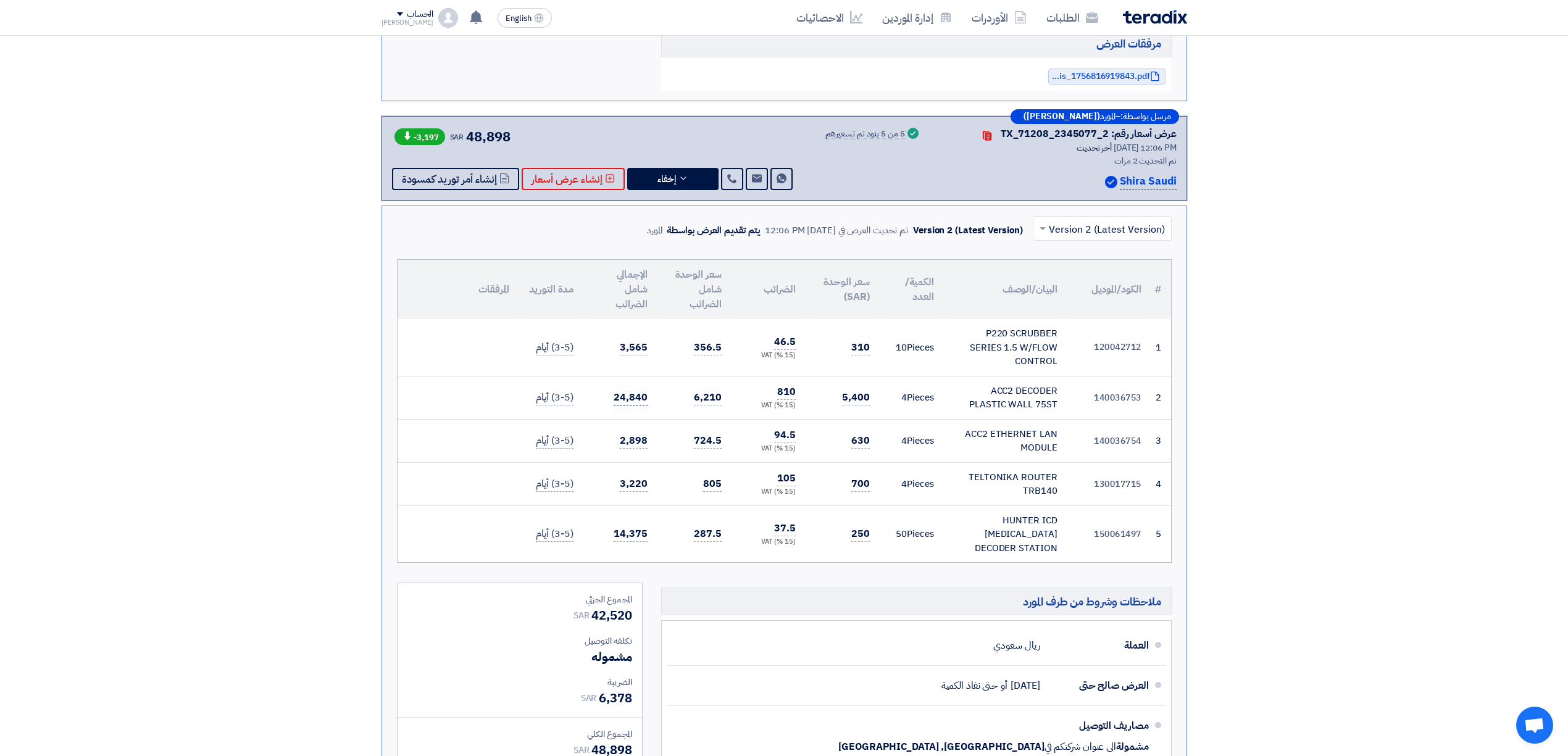
drag, startPoint x: 608, startPoint y: 401, endPoint x: 646, endPoint y: 395, distance: 38.5
click at [646, 395] on td "24,840" at bounding box center [620, 397] width 74 height 43
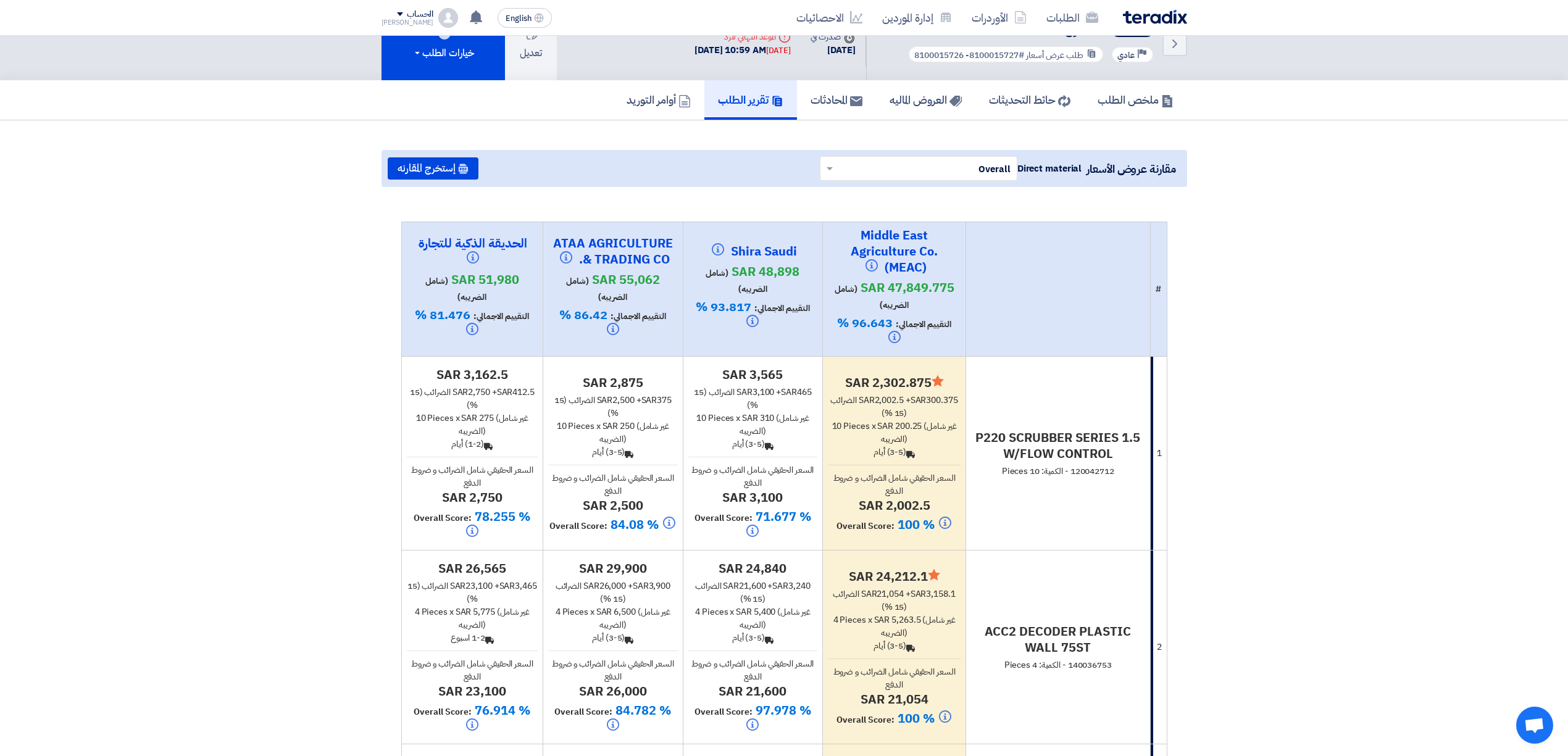
scroll to position [0, 0]
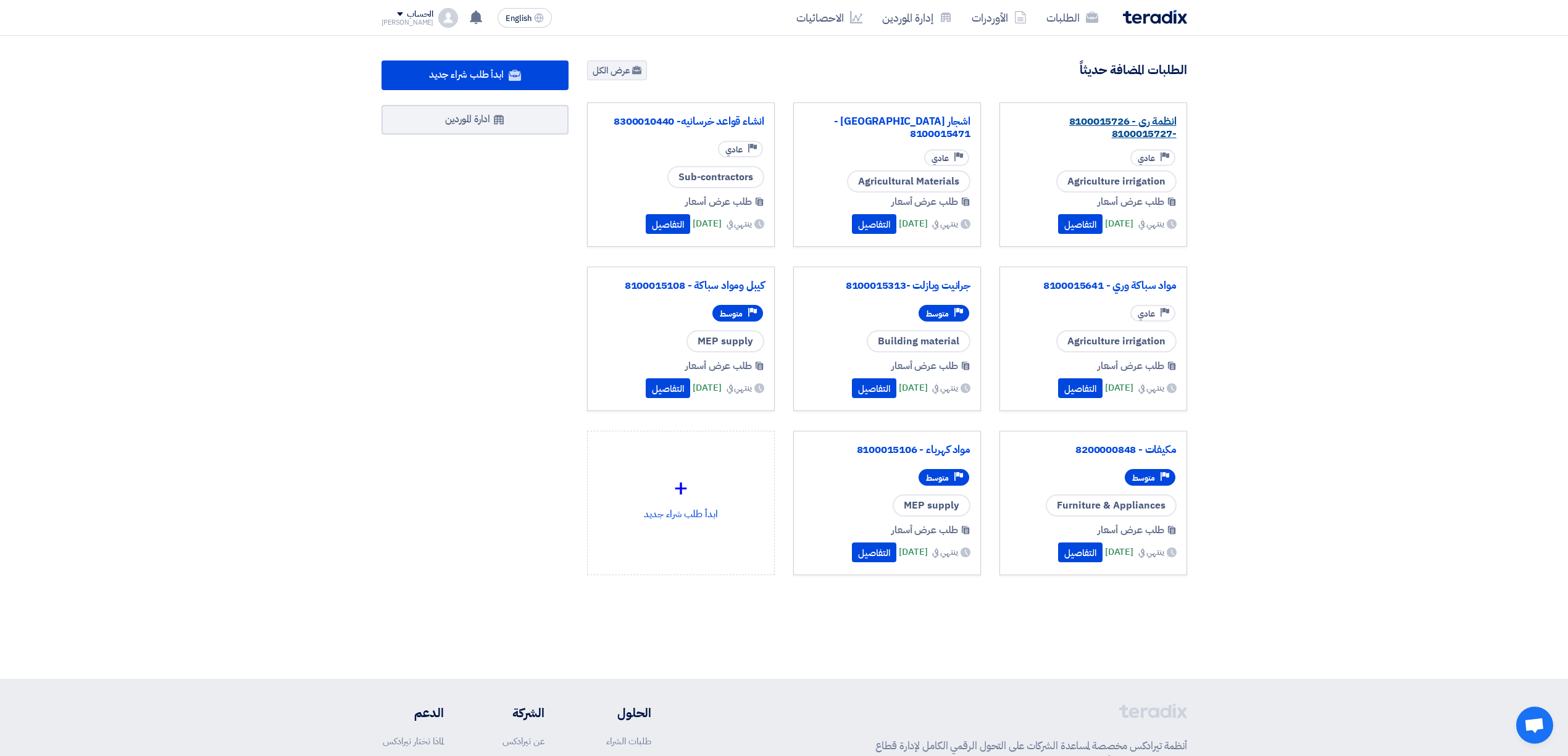
click at [1131, 140] on link "انظمة رى - 8100015726 -8100015727" at bounding box center [1093, 127] width 166 height 24
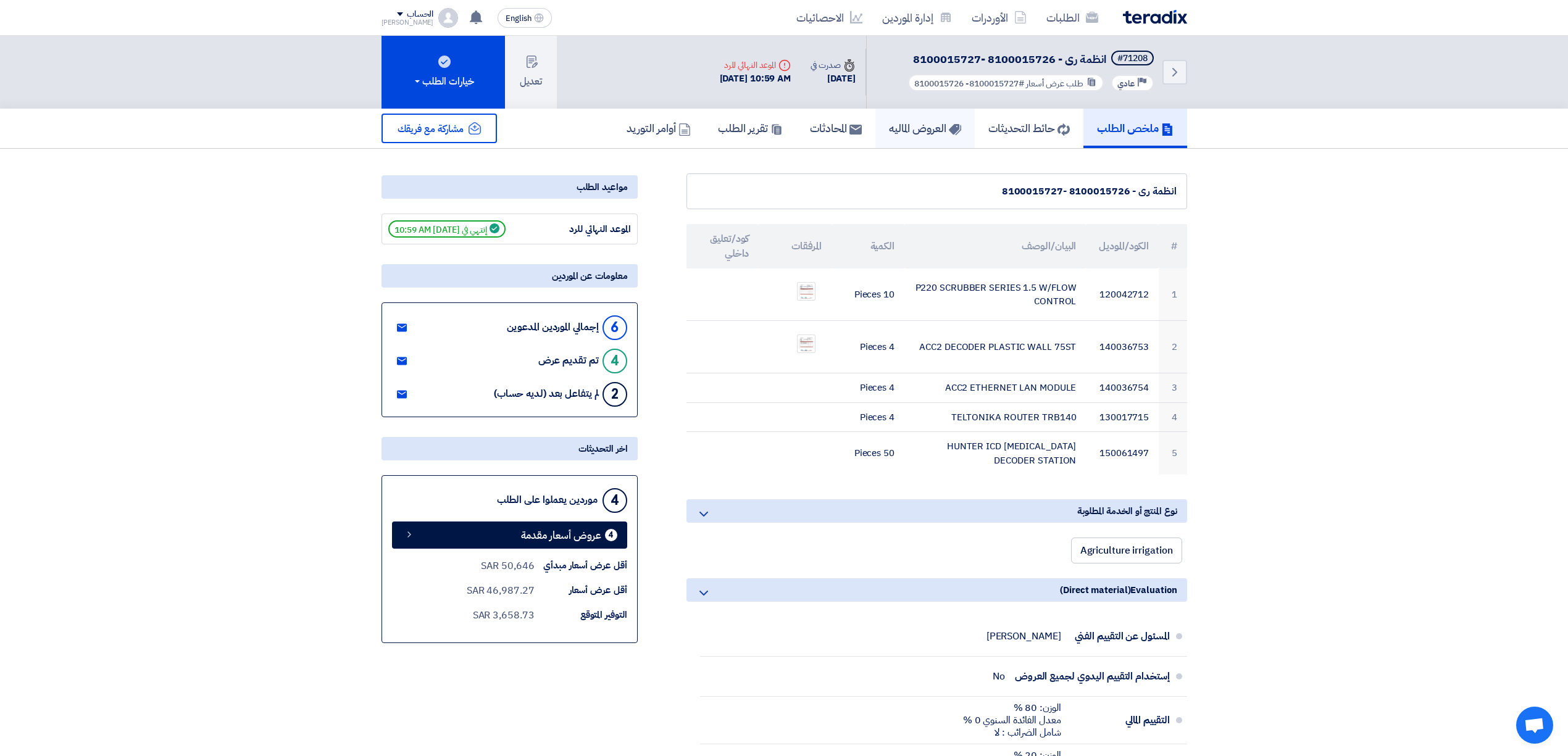
click at [894, 129] on h5 "العروض الماليه" at bounding box center [925, 128] width 73 height 14
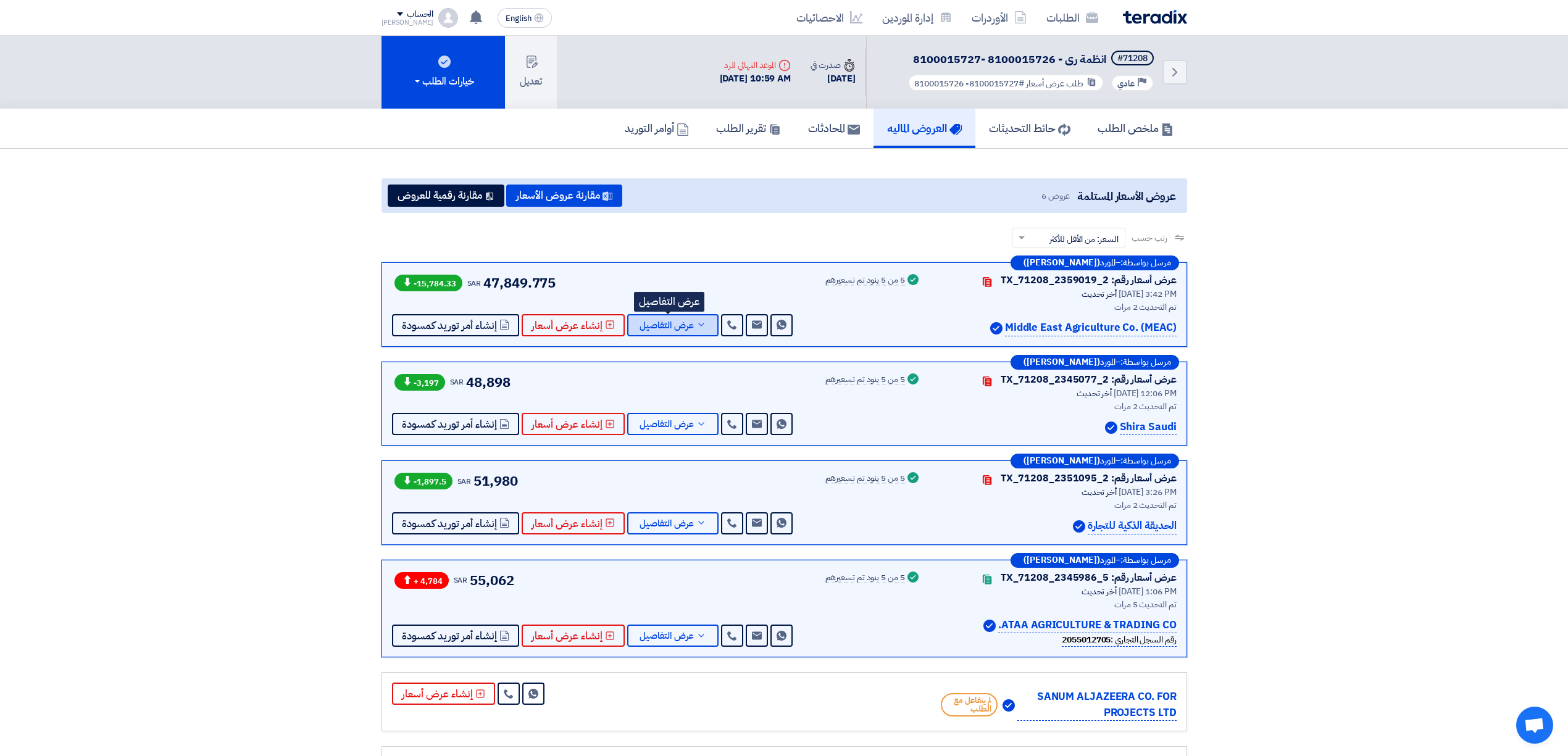
click at [659, 321] on span "عرض التفاصيل" at bounding box center [666, 326] width 54 height 9
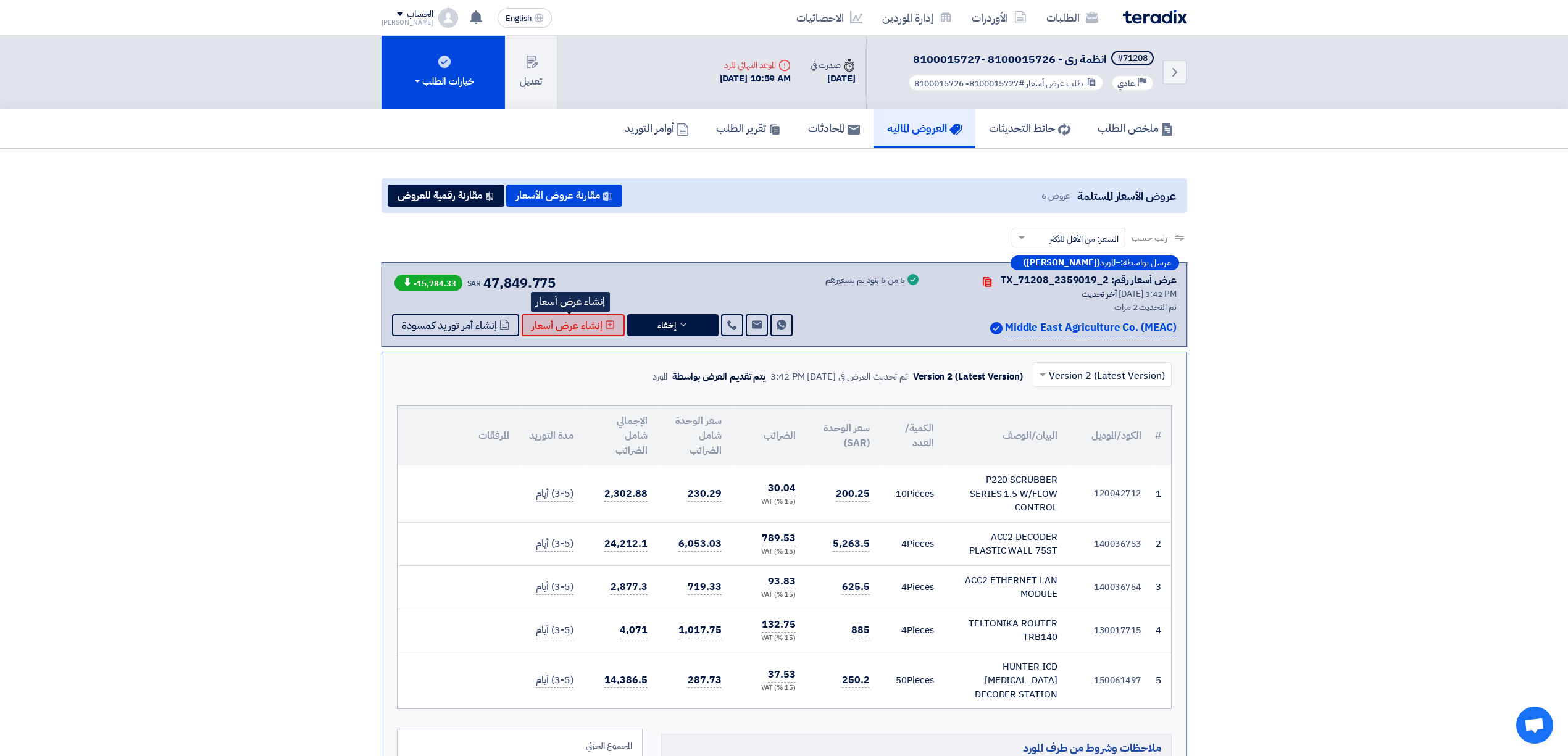
click at [542, 321] on span "إنشاء عرض أسعار" at bounding box center [567, 326] width 71 height 9
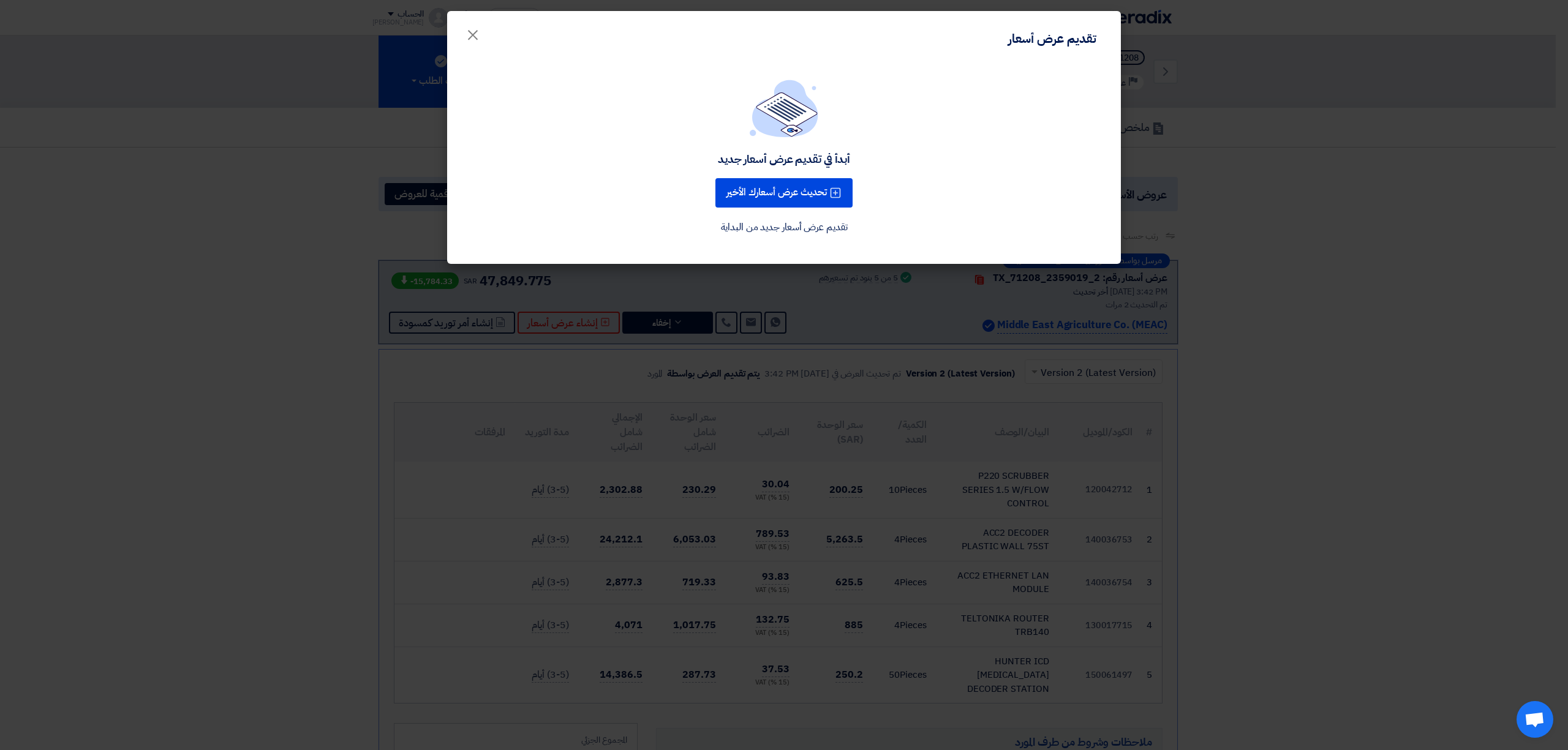
click at [338, 366] on modal-container "تقديم عرض أسعار × أبدأ في تقديم عرض أسعار جديد تحديث عرض أسعارك الأخير تقديم عر…" at bounding box center [784, 375] width 1568 height 750
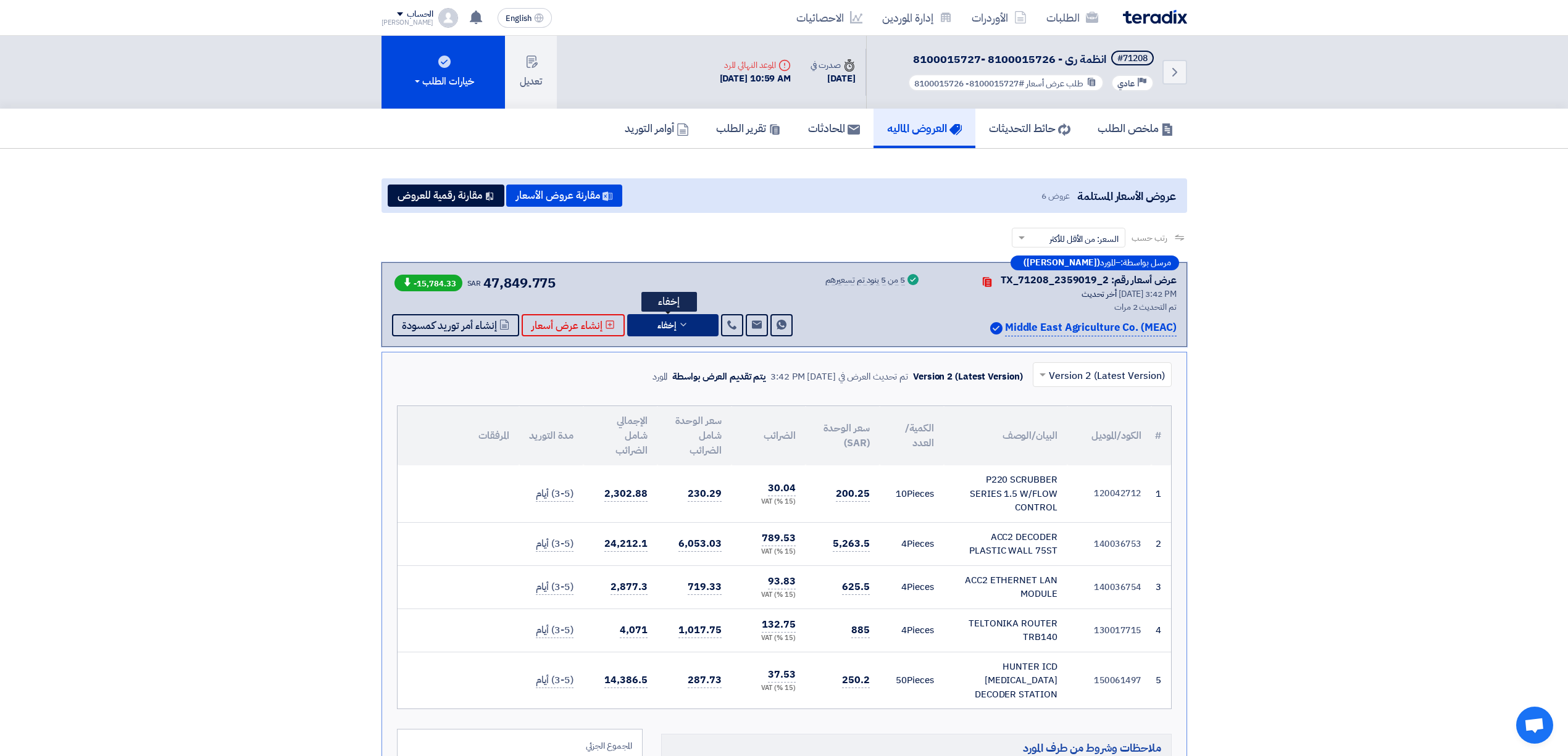
click at [687, 333] on button "إخفاء" at bounding box center [672, 326] width 91 height 22
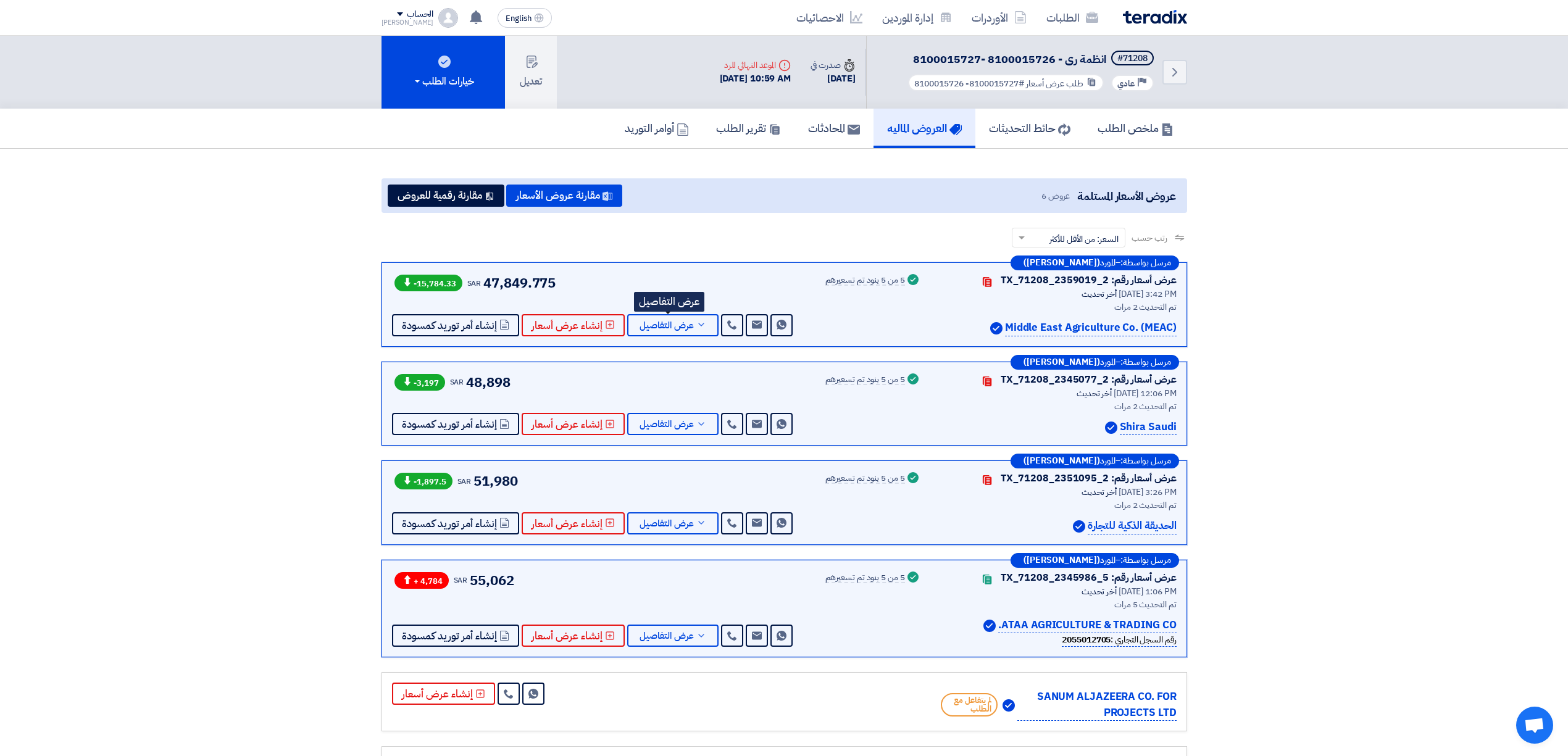
click at [770, 80] on div "[DATE] 10:59 AM" at bounding box center [755, 79] width 72 height 14
click at [583, 333] on button "إنشاء عرض أسعار" at bounding box center [573, 326] width 103 height 22
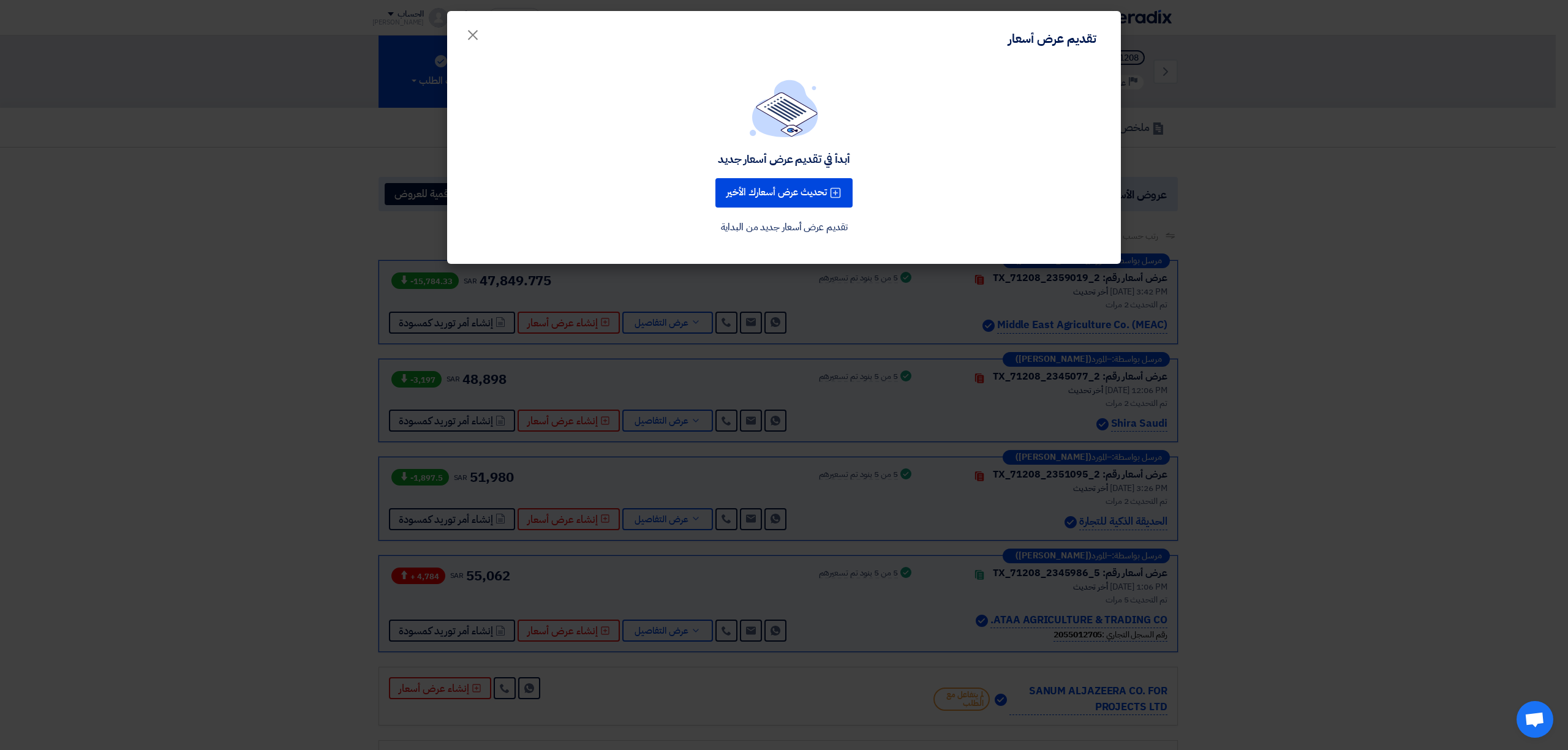
click at [285, 292] on modal-container "تقديم عرض أسعار × أبدأ في تقديم عرض أسعار جديد تحديث عرض أسعارك الأخير تقديم عر…" at bounding box center [784, 375] width 1568 height 750
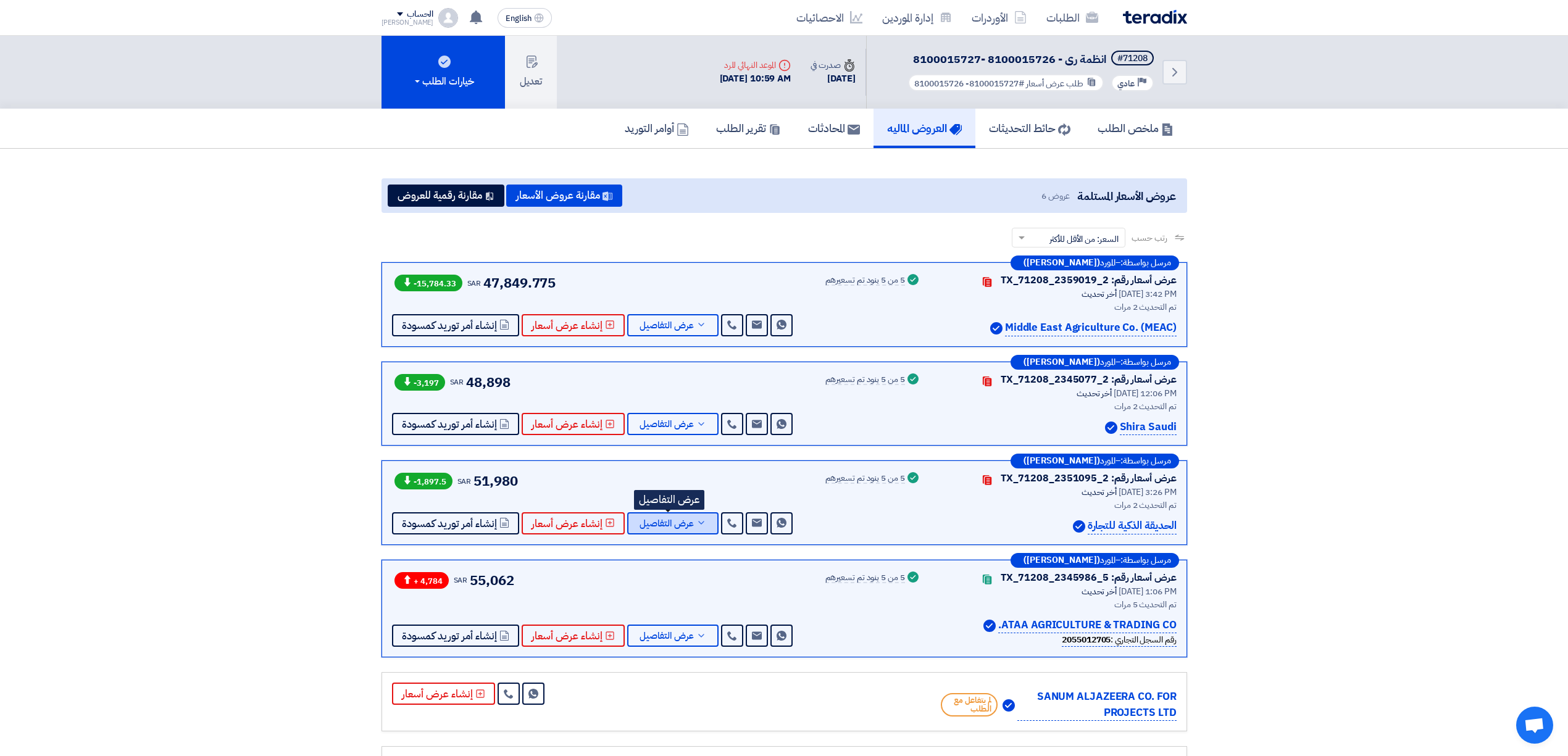
click at [661, 523] on span "عرض التفاصيل" at bounding box center [666, 523] width 54 height 9
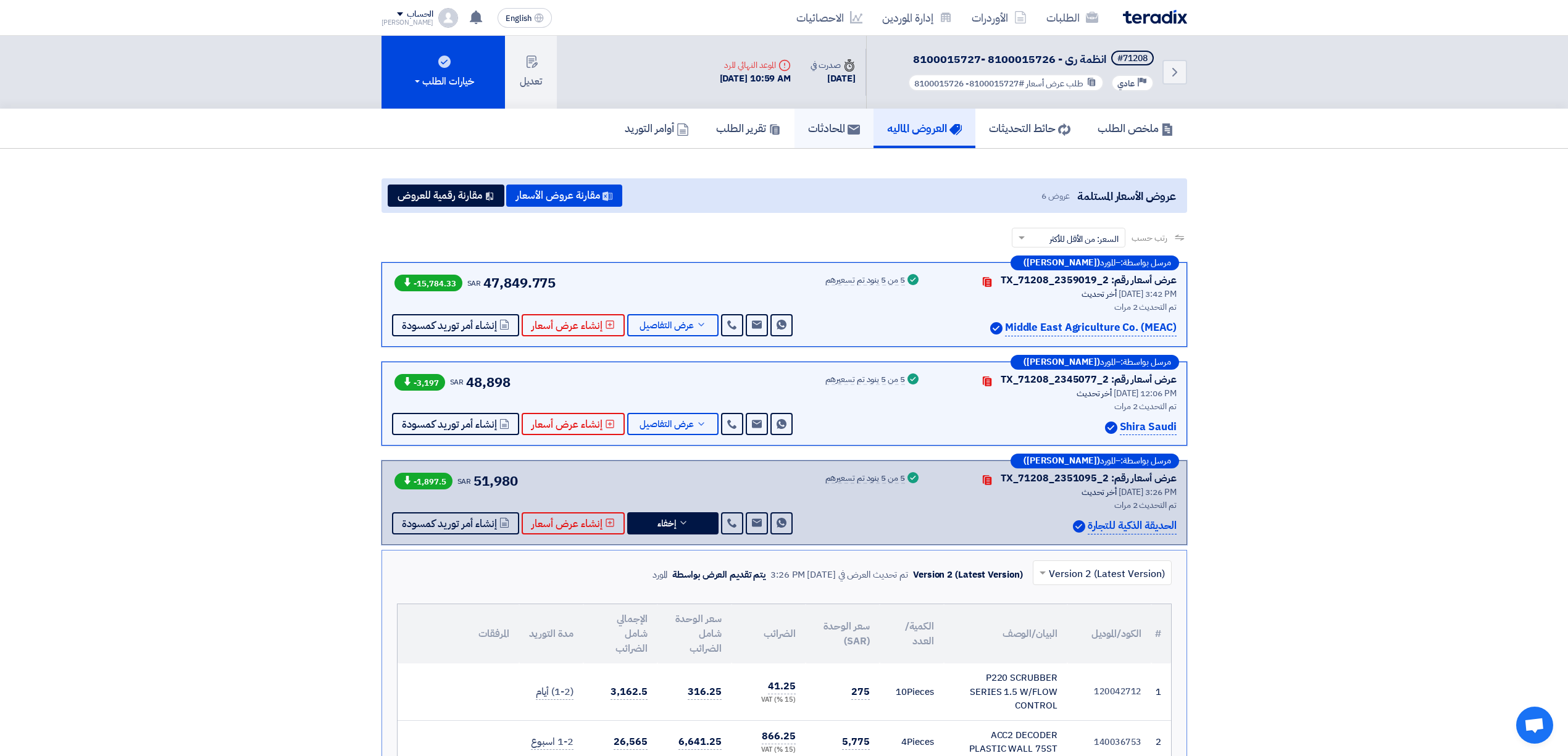
click at [810, 136] on link "المحادثات" at bounding box center [834, 128] width 79 height 39
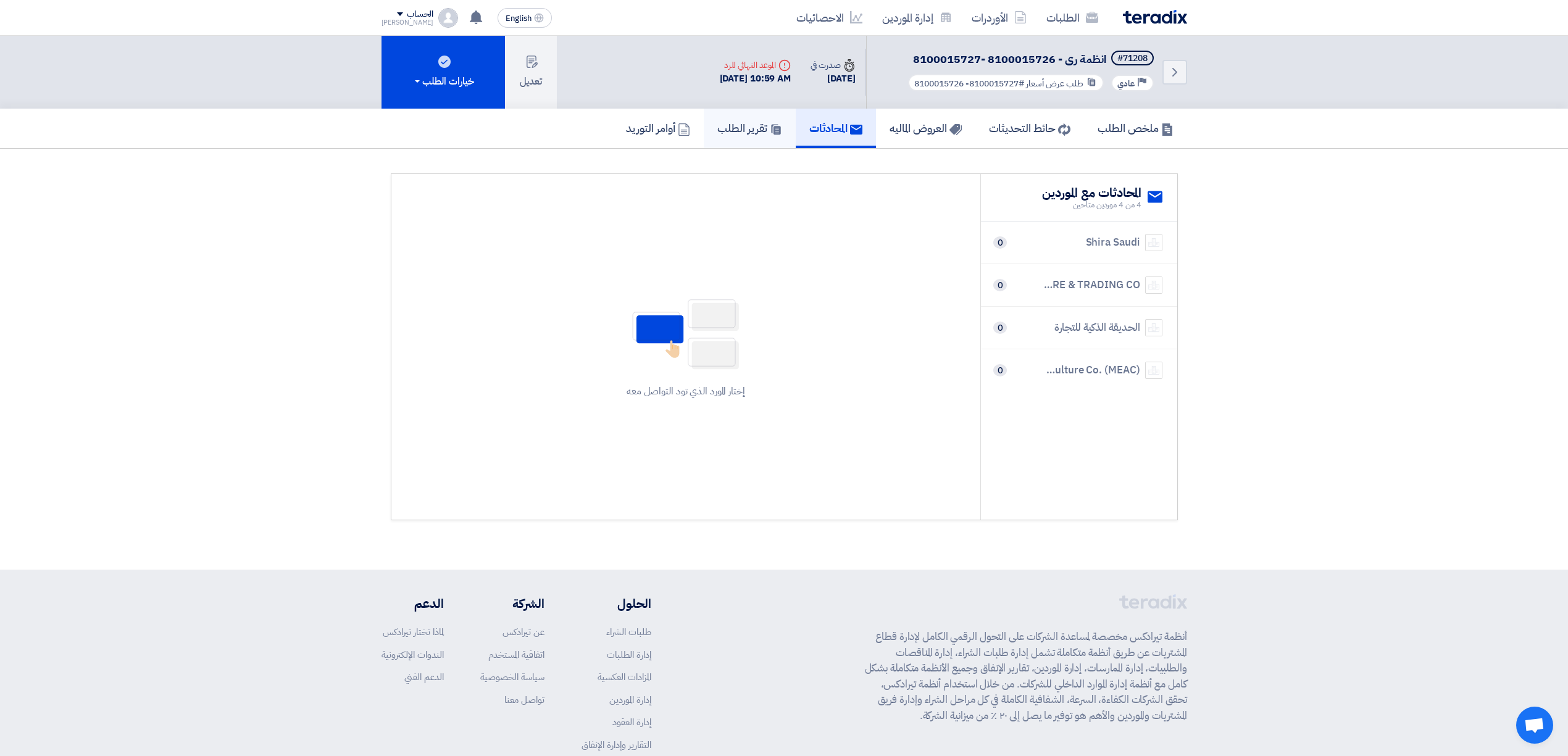
click at [739, 128] on h5 "تقرير الطلب" at bounding box center [750, 128] width 65 height 14
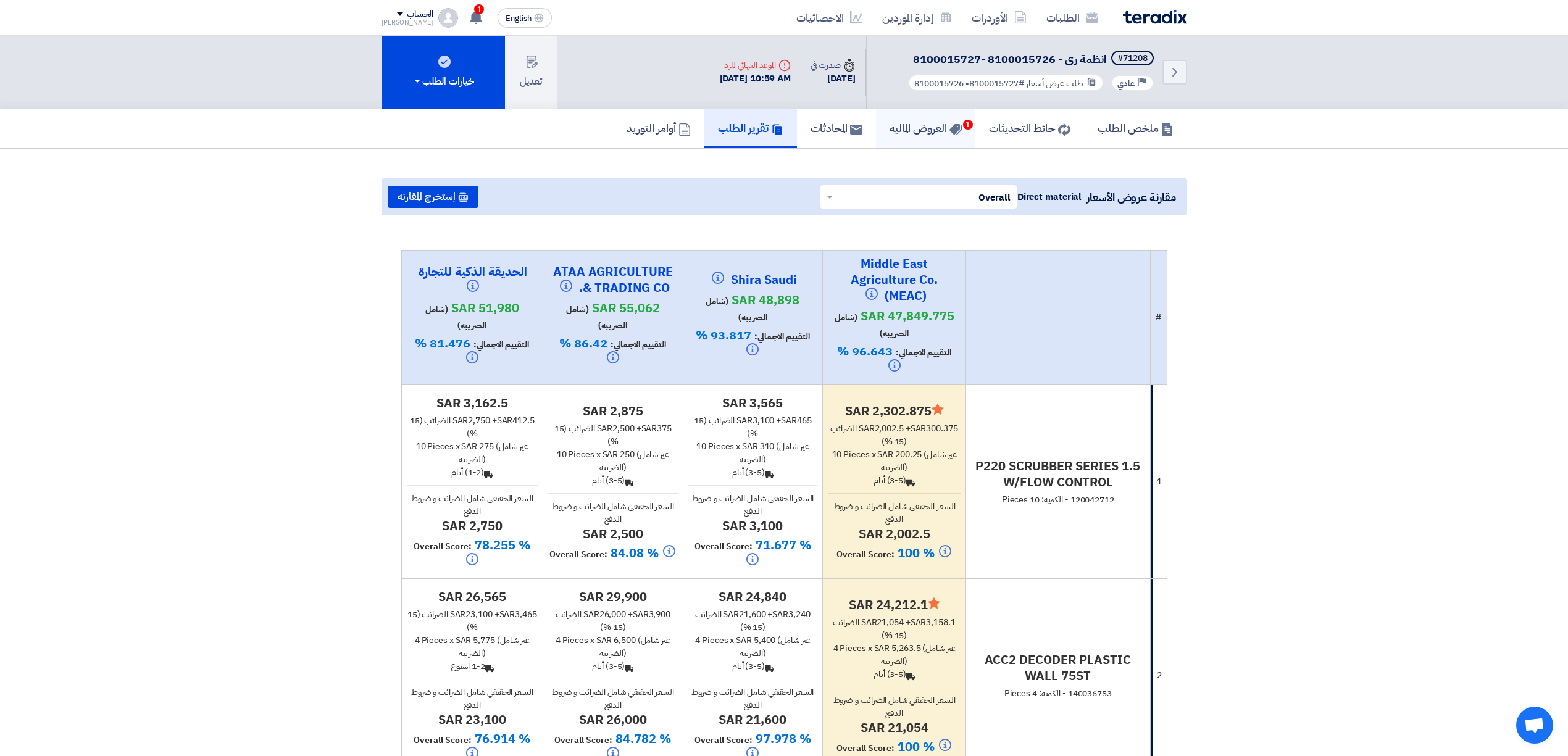
drag, startPoint x: 927, startPoint y: 133, endPoint x: 933, endPoint y: 129, distance: 7.2
click at [927, 133] on h5 "العروض الماليه 1" at bounding box center [926, 128] width 73 height 14
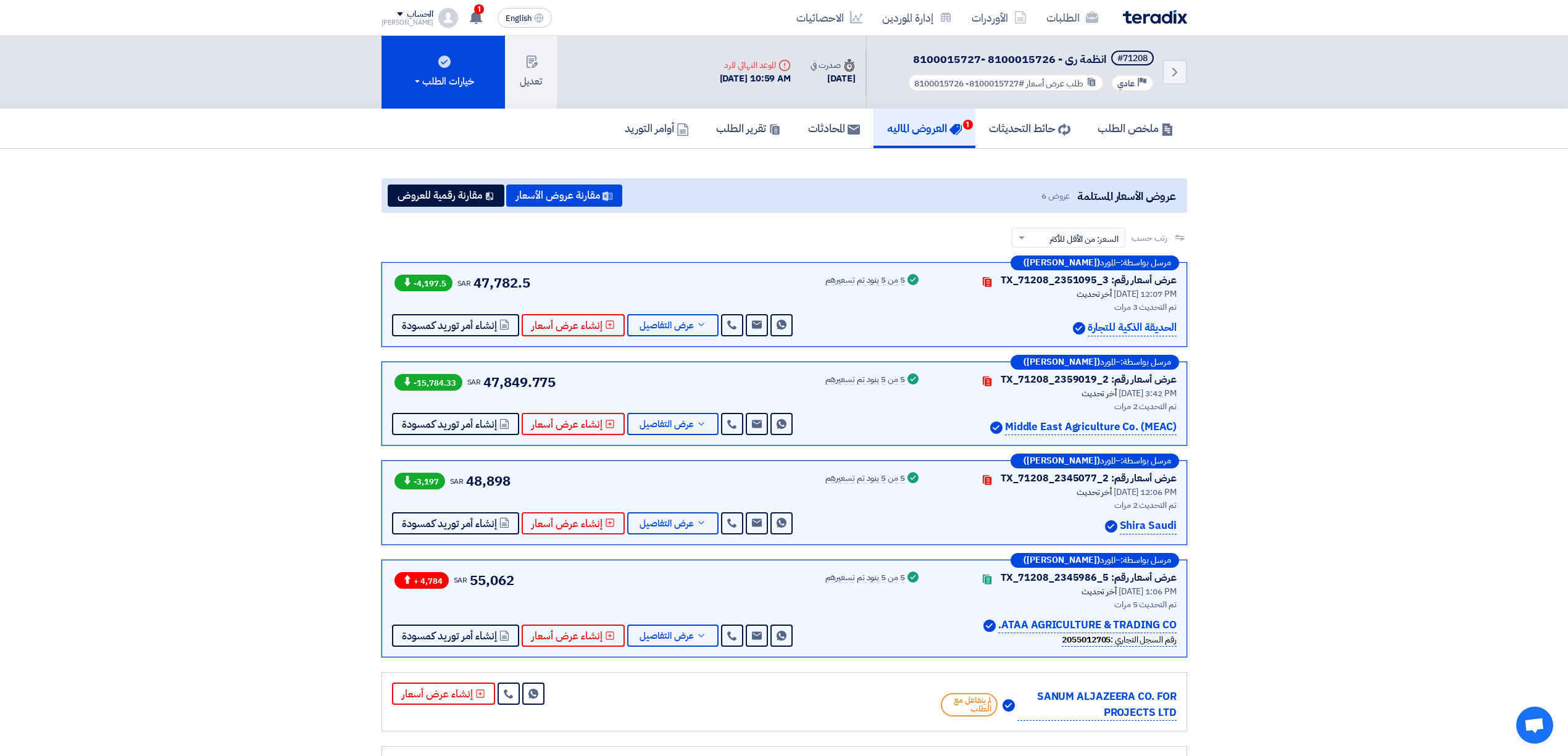
click at [1159, 18] on img at bounding box center [1154, 17] width 64 height 14
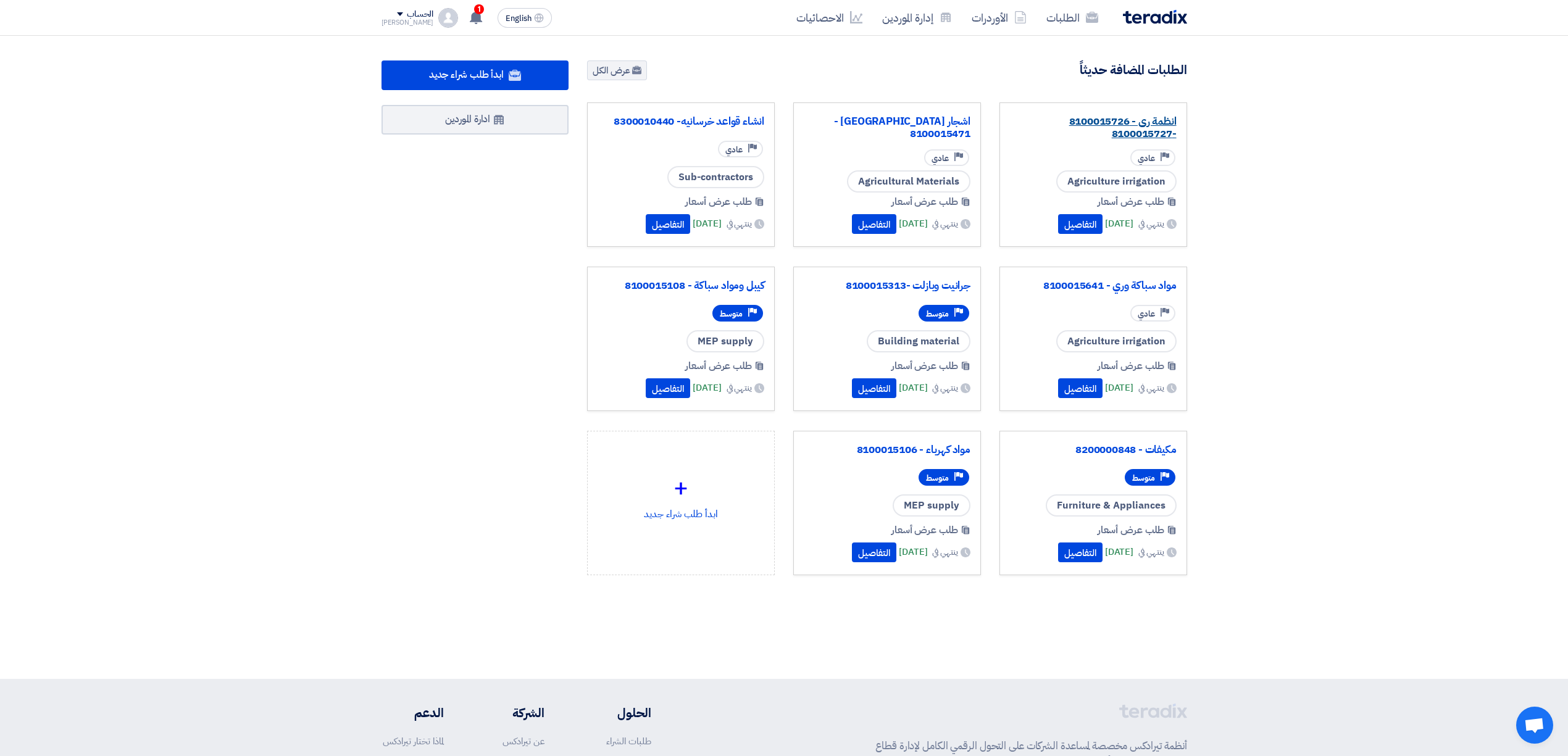
click at [1076, 116] on link "انظمة رى - 8100015726 -8100015727" at bounding box center [1093, 127] width 166 height 24
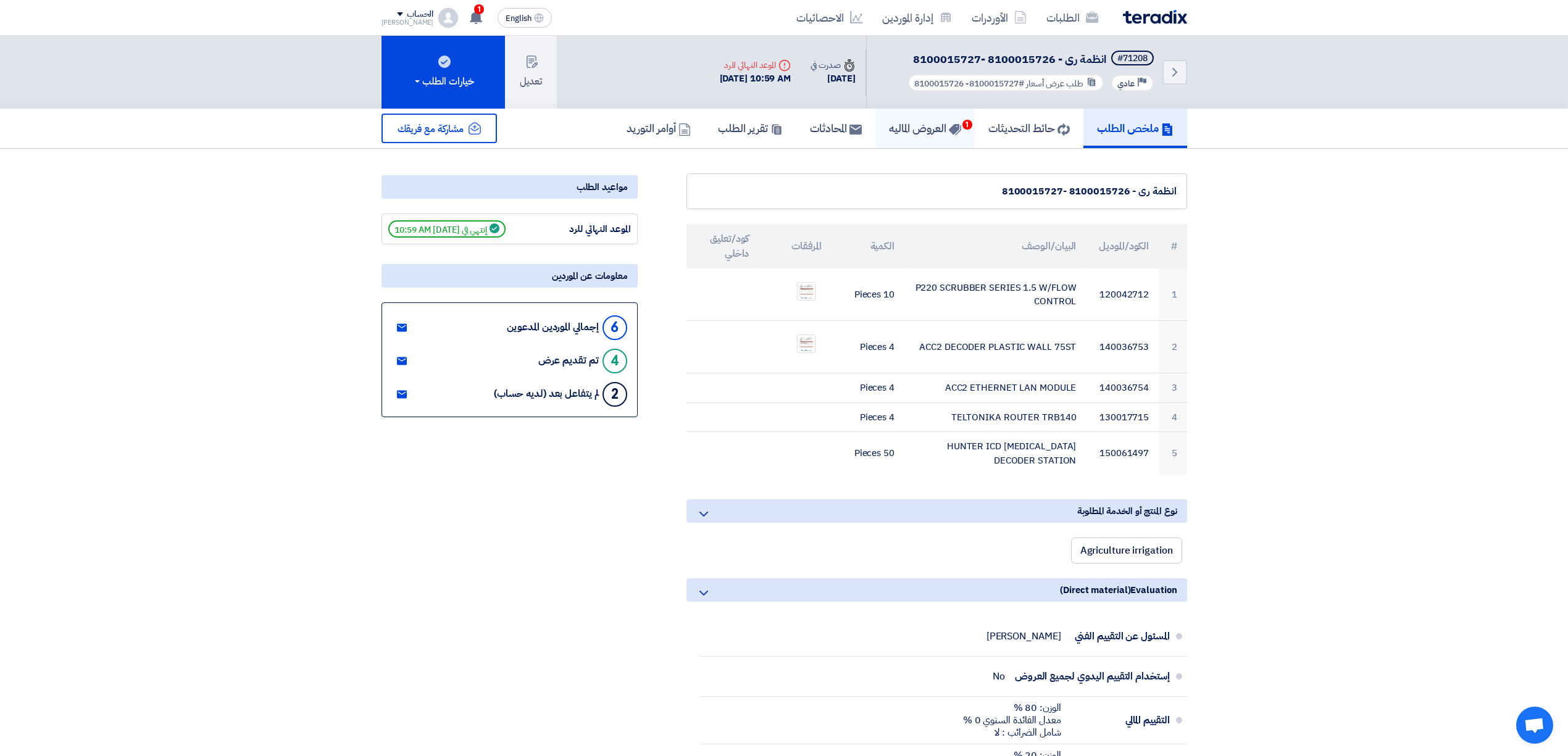
click at [926, 132] on h5 "العروض الماليه 1" at bounding box center [925, 128] width 73 height 14
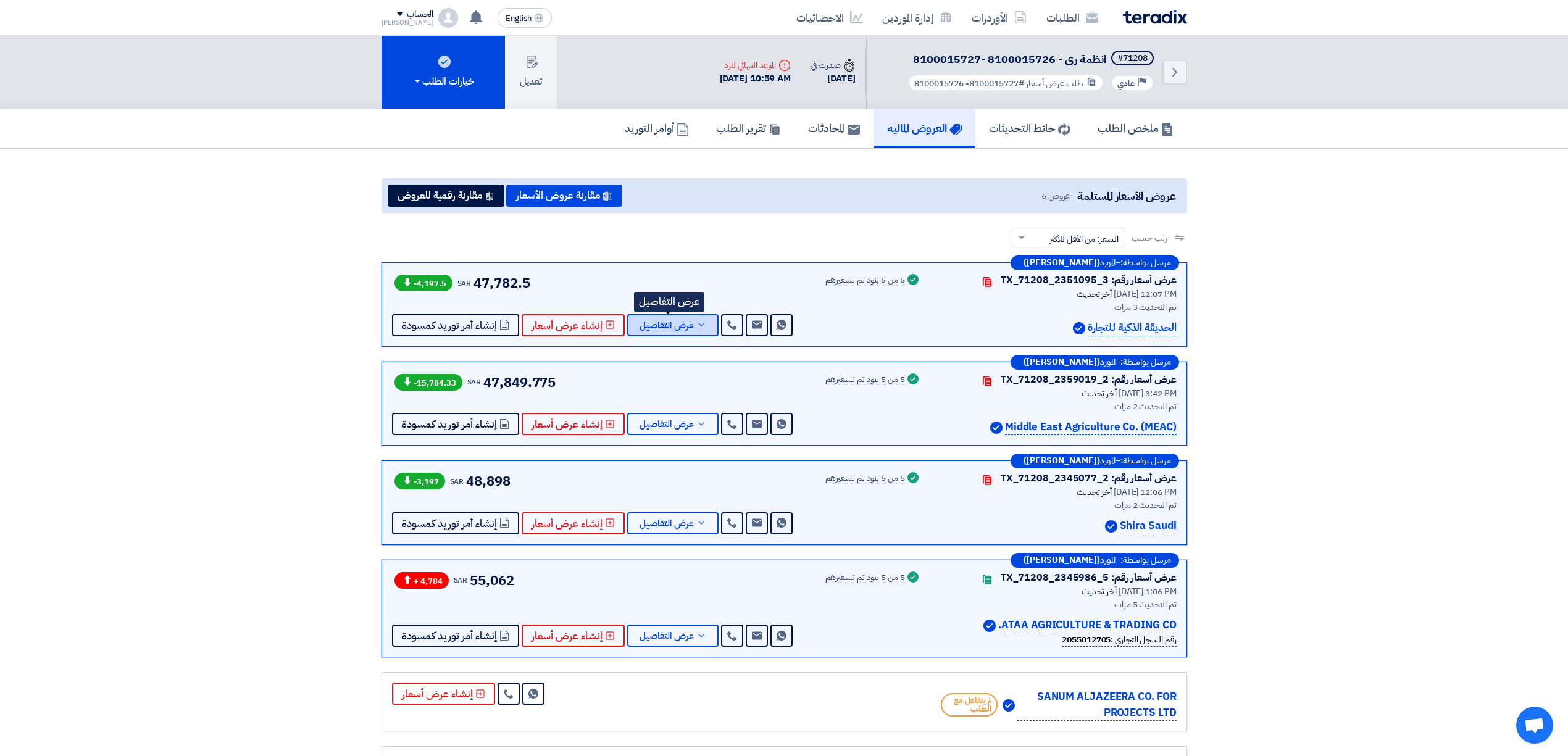
click at [653, 322] on span "عرض التفاصيل" at bounding box center [666, 326] width 54 height 9
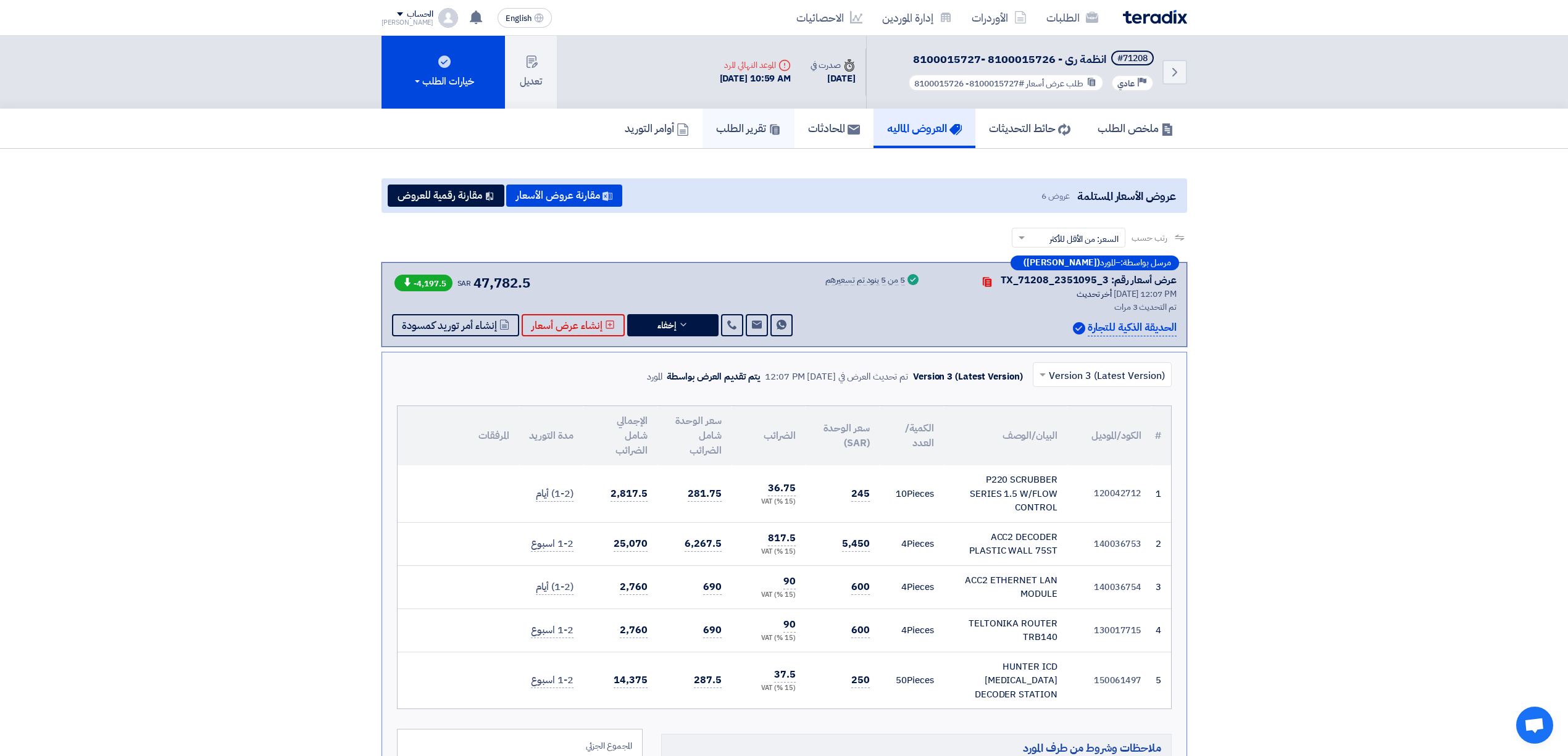
click at [729, 132] on h5 "تقرير الطلب" at bounding box center [748, 128] width 65 height 14
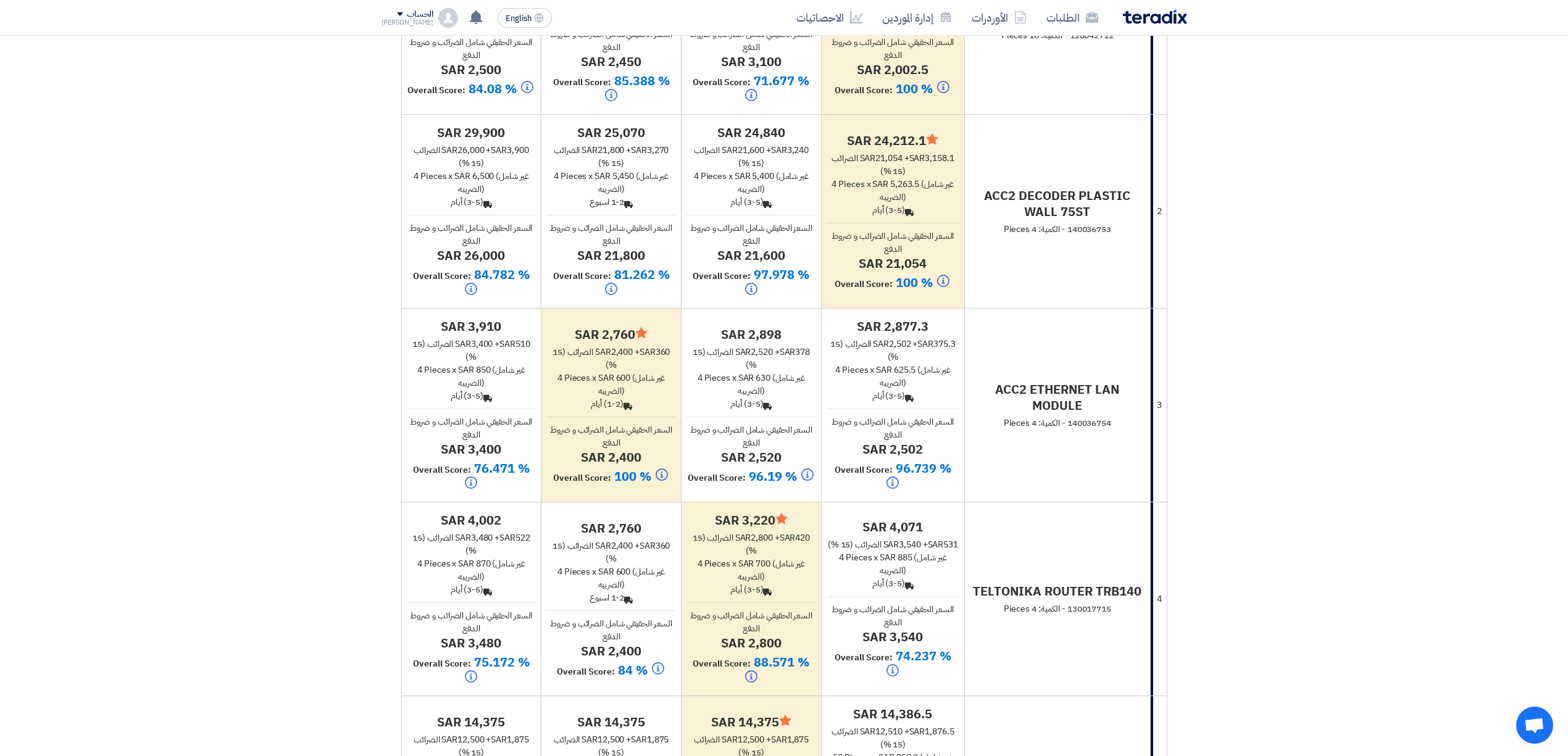
scroll to position [493, 0]
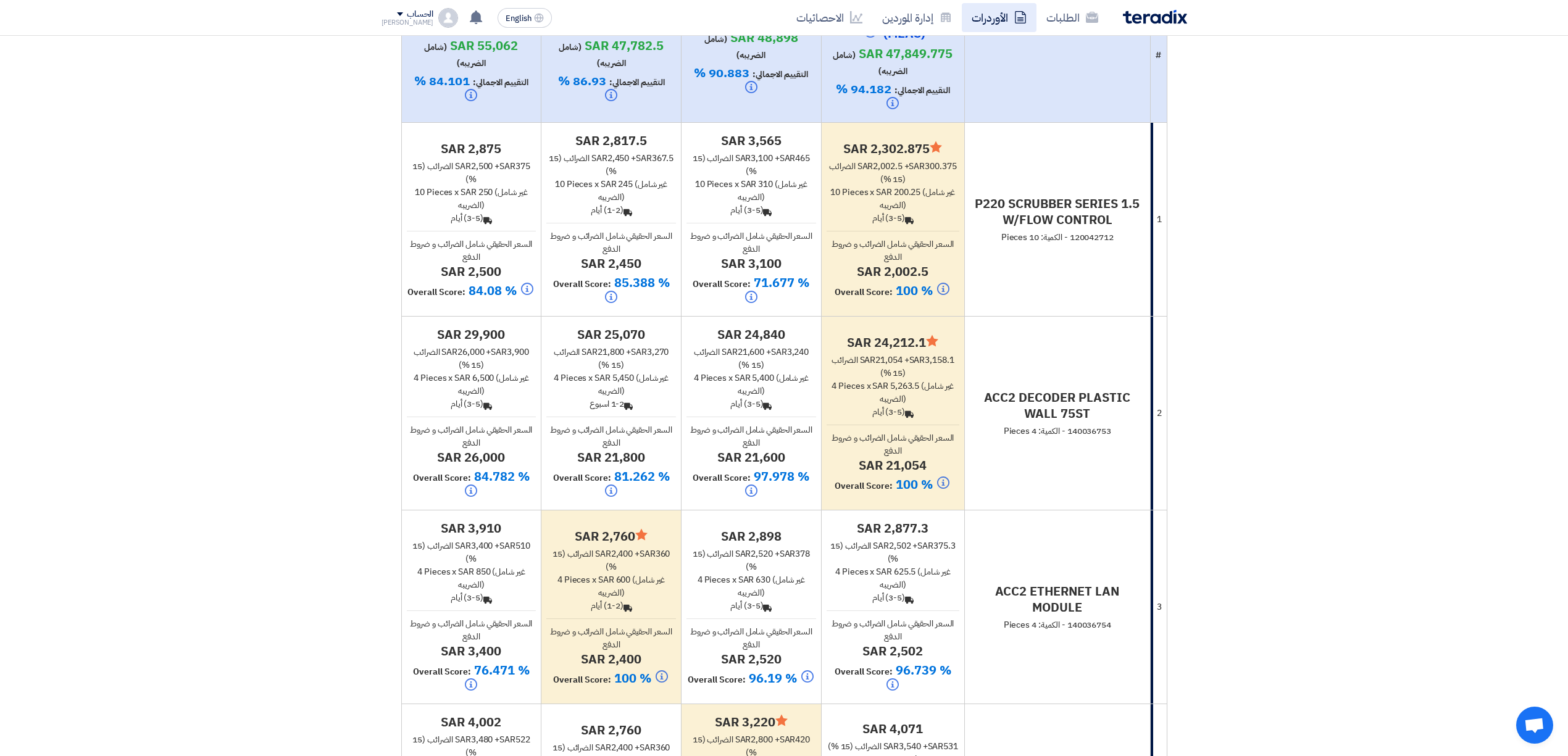
scroll to position [247, 0]
